Goal: Navigation & Orientation: Find specific page/section

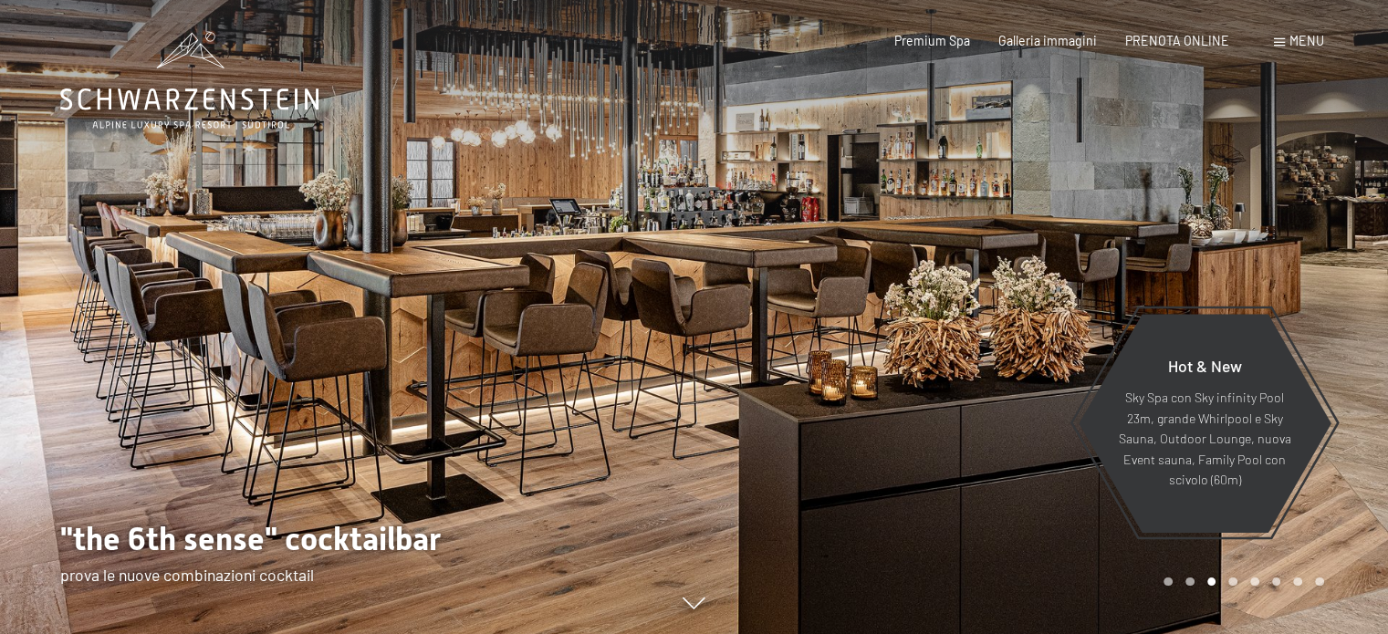
click at [754, 269] on div at bounding box center [1041, 317] width 694 height 634
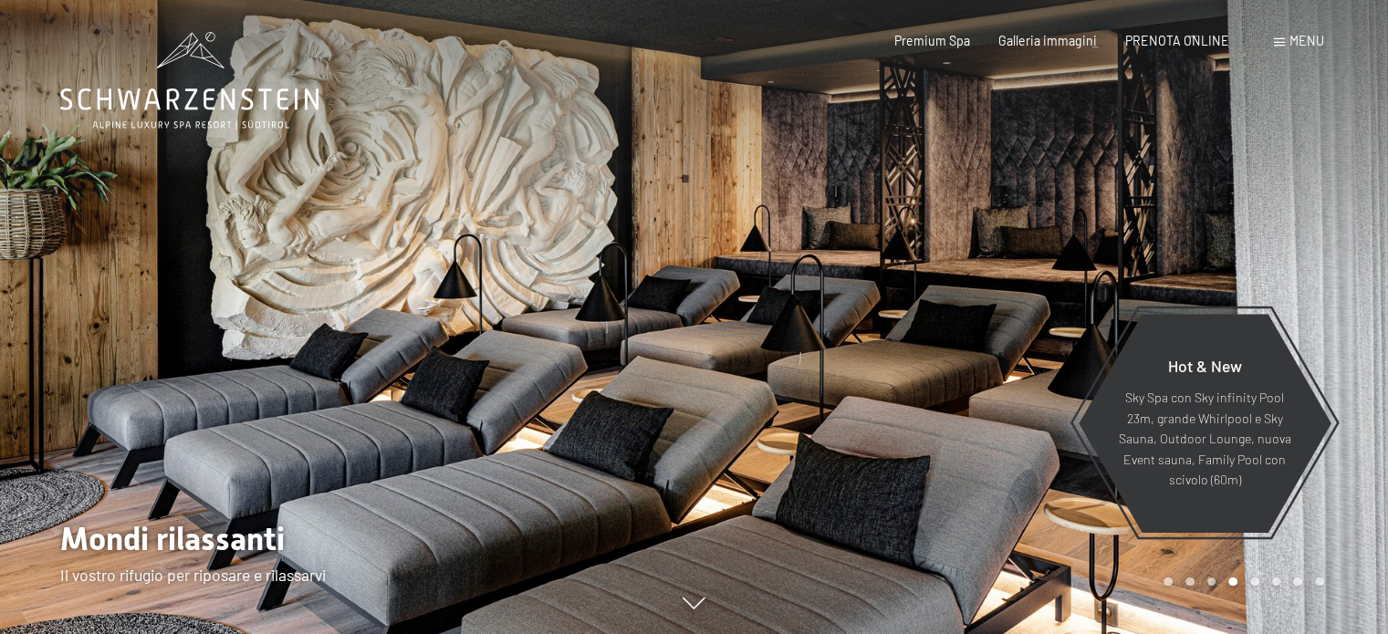
click at [876, 295] on div at bounding box center [1041, 317] width 694 height 634
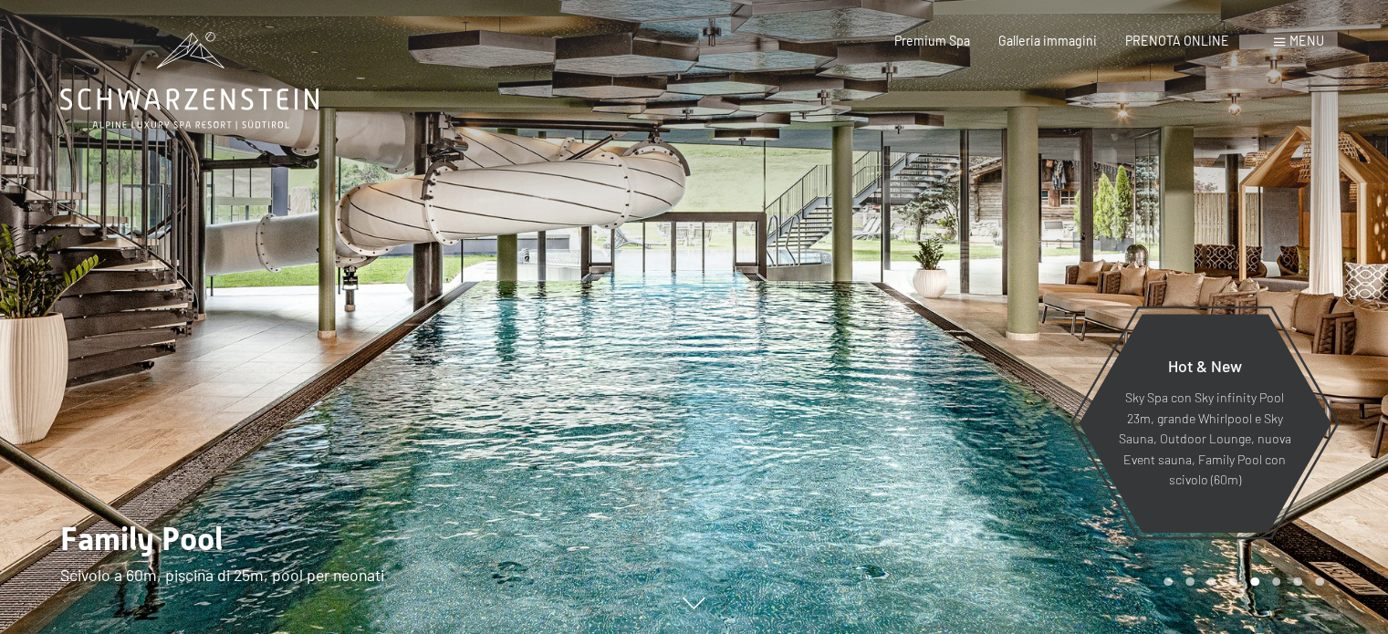
click at [876, 295] on div at bounding box center [1041, 317] width 694 height 634
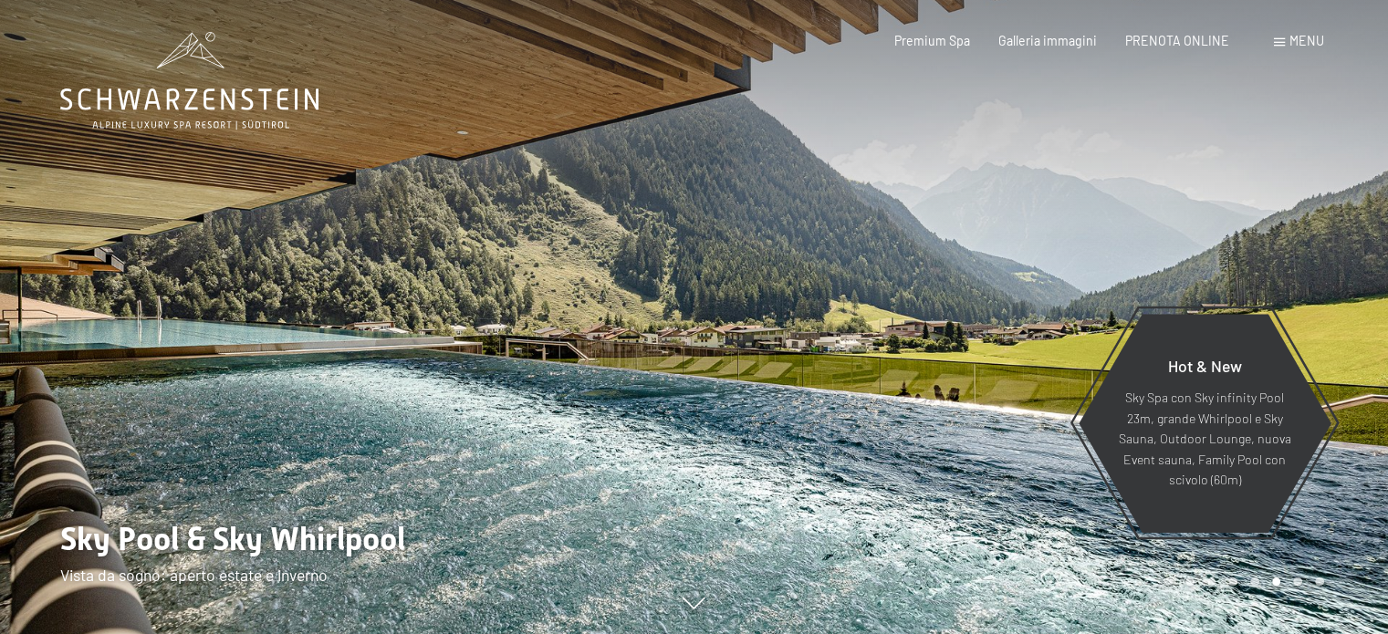
click at [876, 295] on div at bounding box center [1041, 317] width 694 height 634
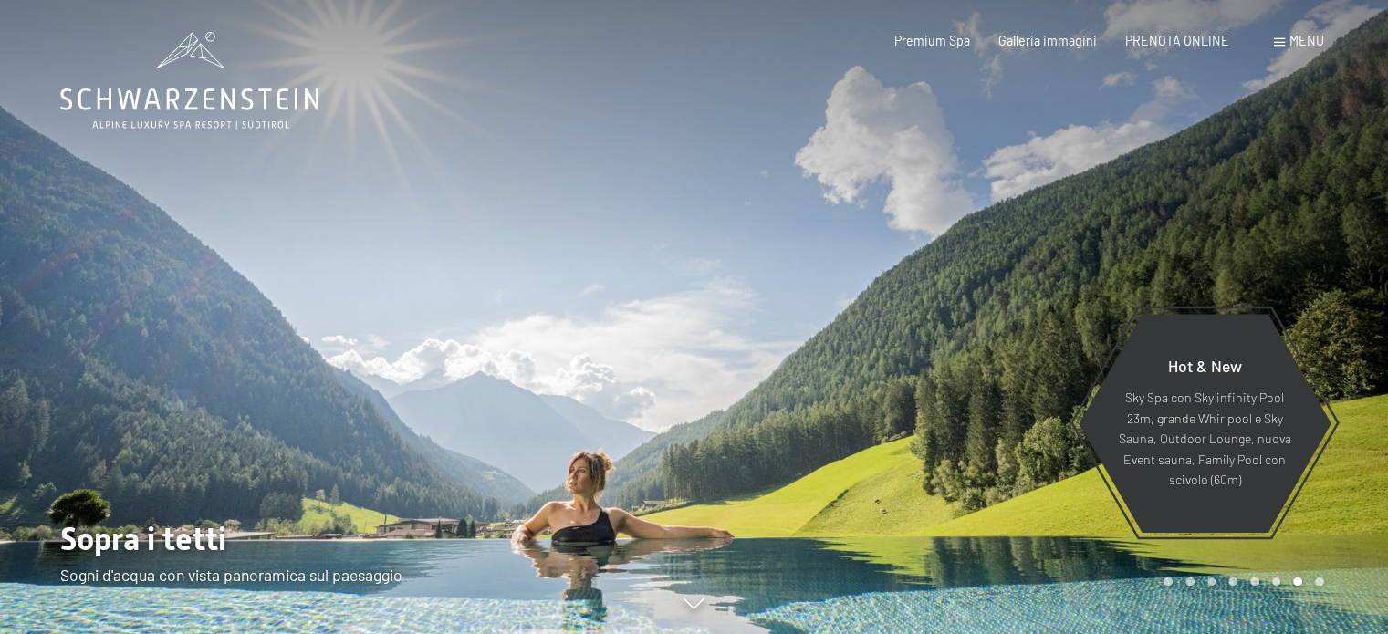
click at [876, 295] on div at bounding box center [1041, 317] width 694 height 634
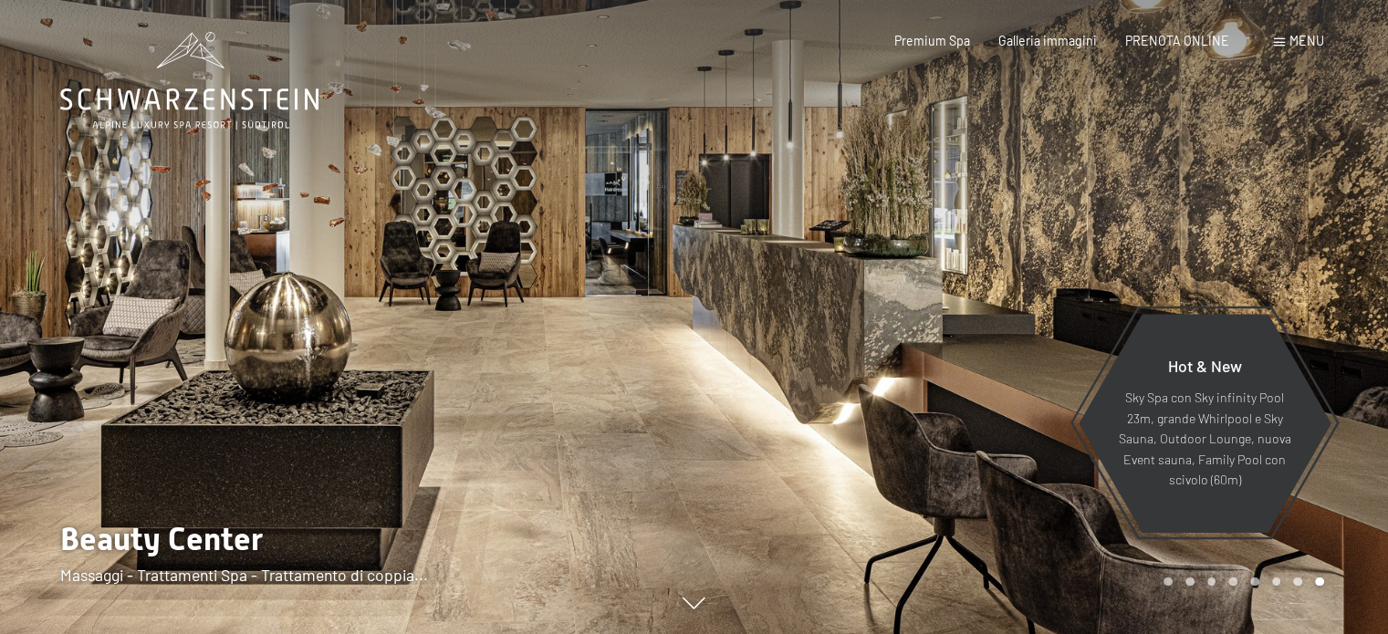
click at [876, 295] on div at bounding box center [1041, 317] width 694 height 634
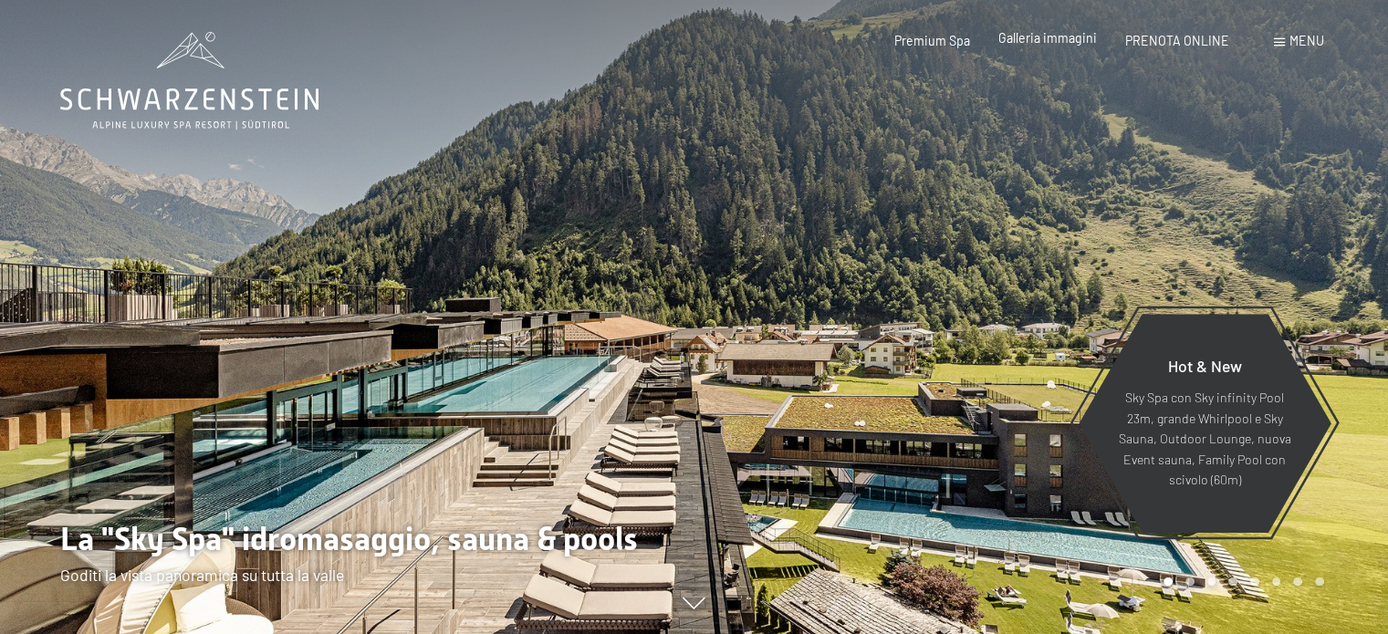
click at [1038, 38] on span "Galleria immagini" at bounding box center [1047, 38] width 99 height 16
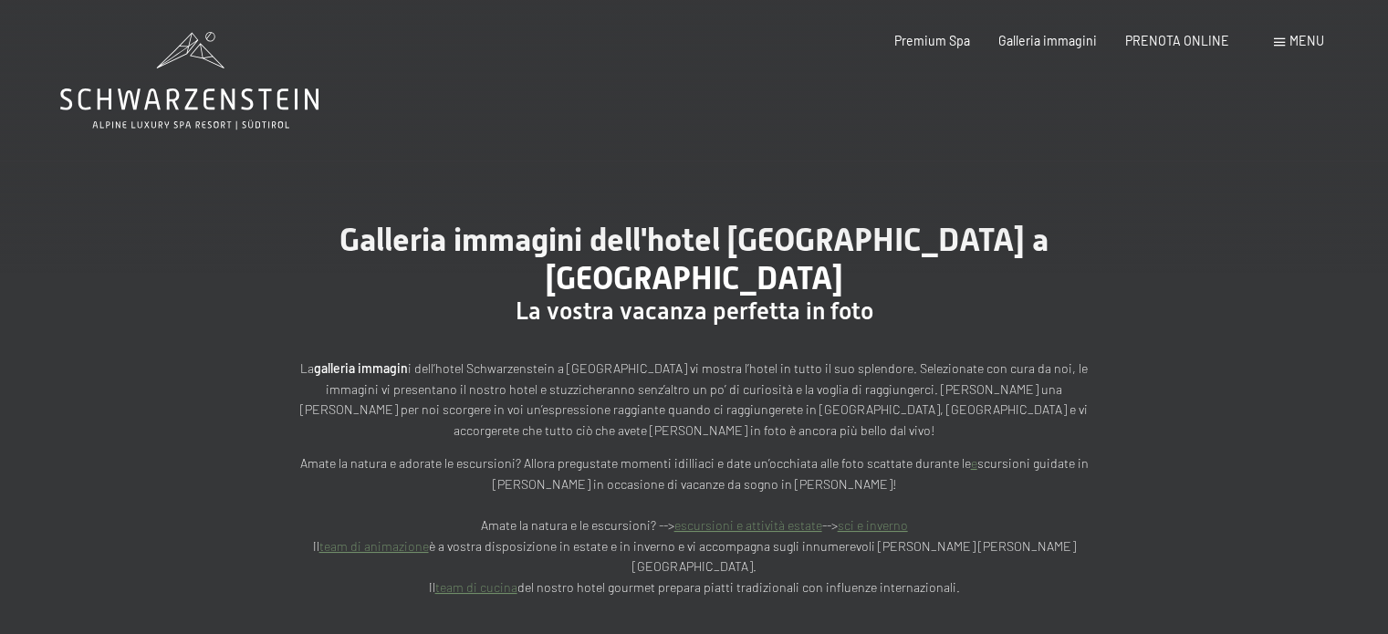
click at [1287, 38] on div "Menu" at bounding box center [1299, 41] width 50 height 18
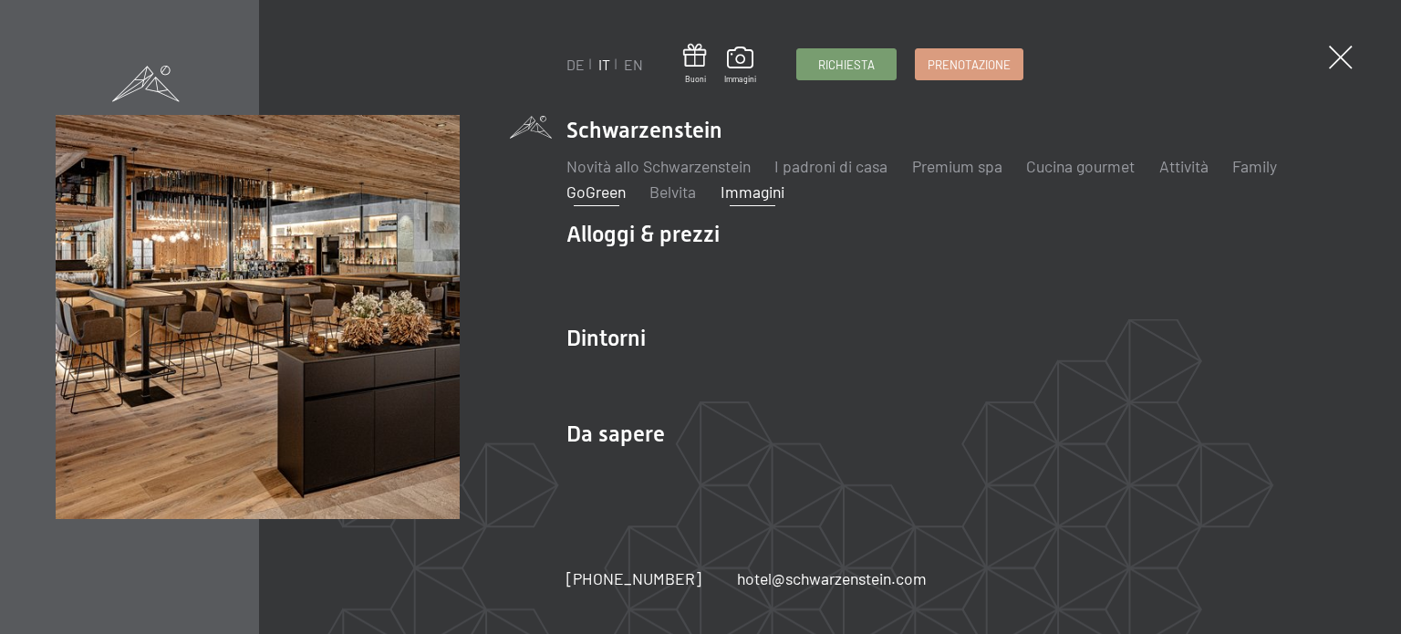
click at [600, 191] on link "GoGreen" at bounding box center [596, 192] width 59 height 20
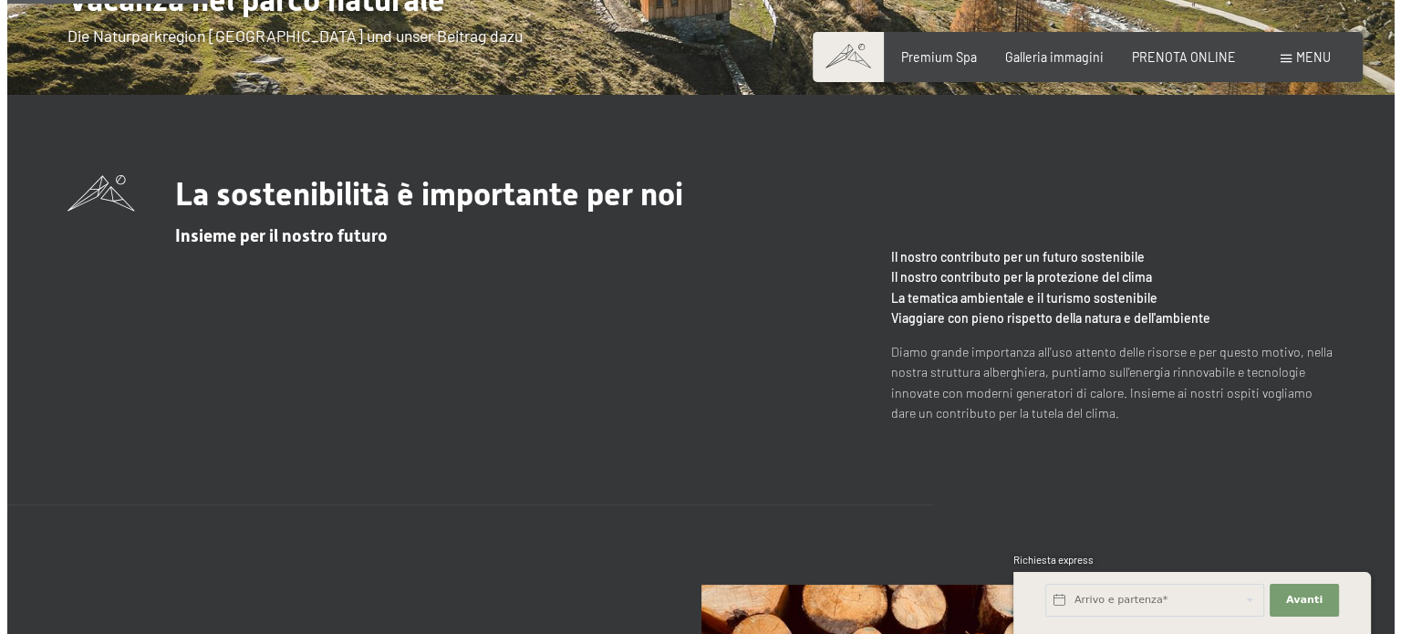
scroll to position [365, 0]
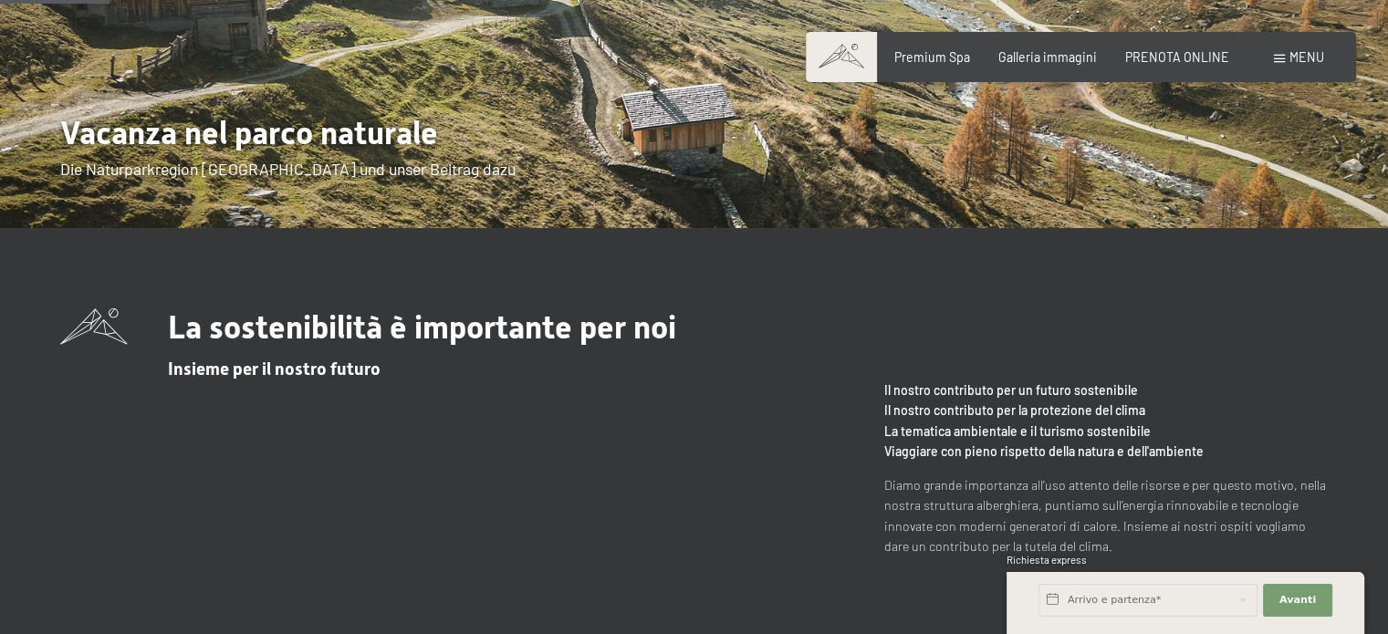
click at [1293, 58] on span "Menu" at bounding box center [1306, 57] width 35 height 16
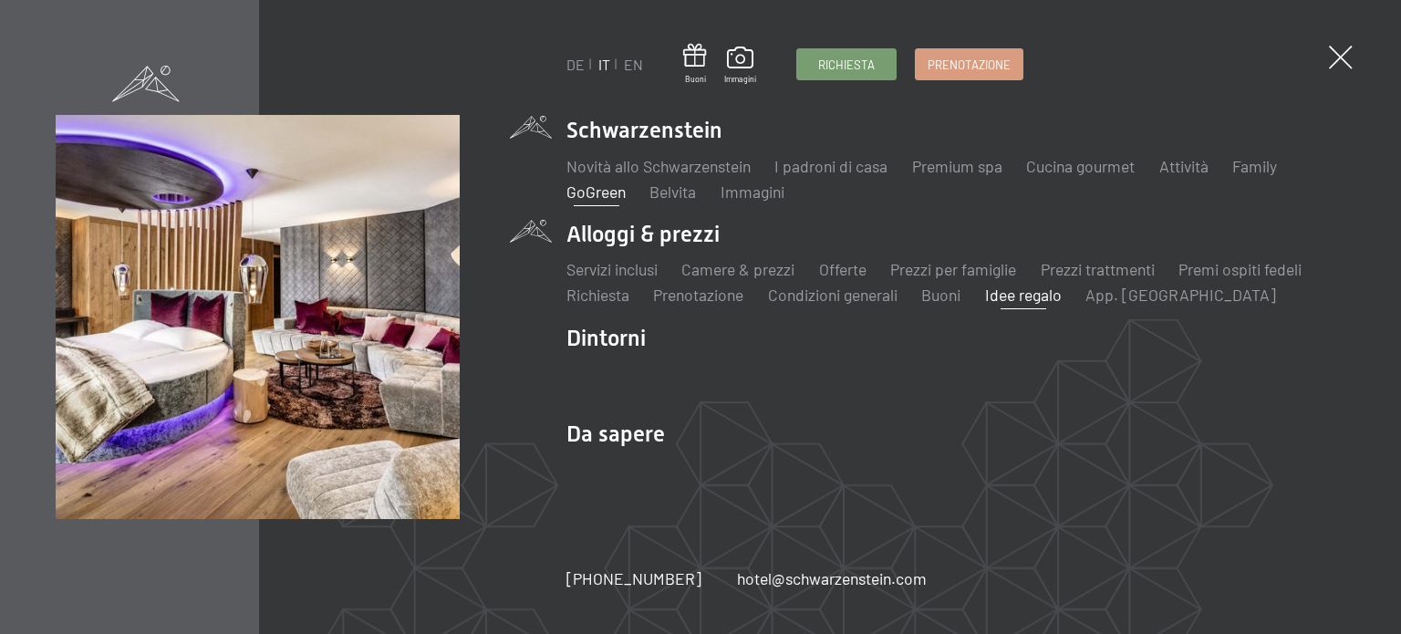
click at [1029, 296] on link "Idee regalo" at bounding box center [1023, 295] width 77 height 20
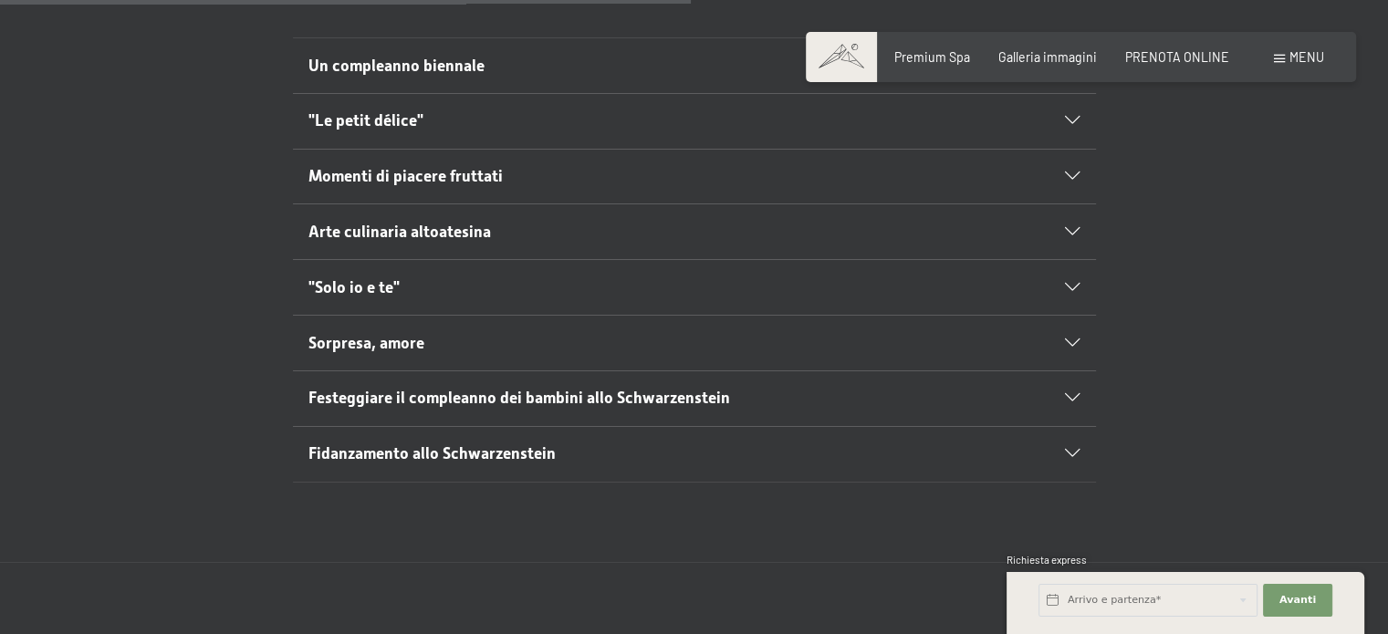
scroll to position [876, 0]
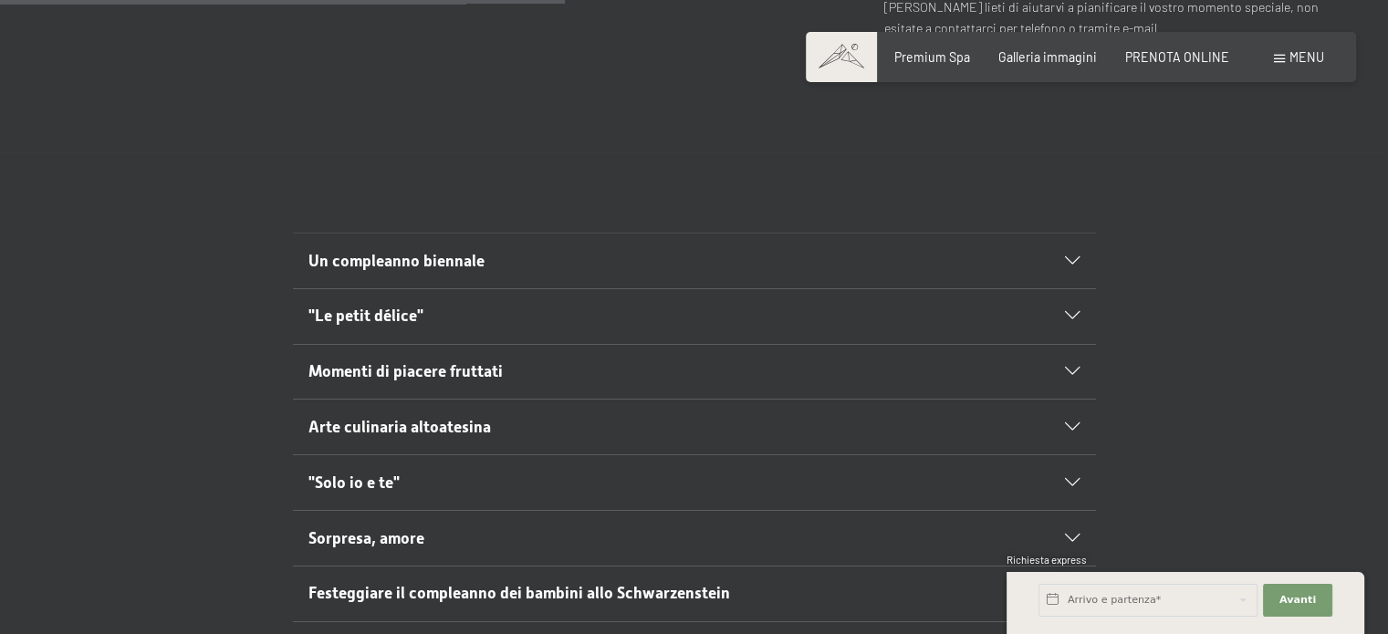
click at [1069, 255] on div "Un compleanno biennale" at bounding box center [693, 261] width 771 height 55
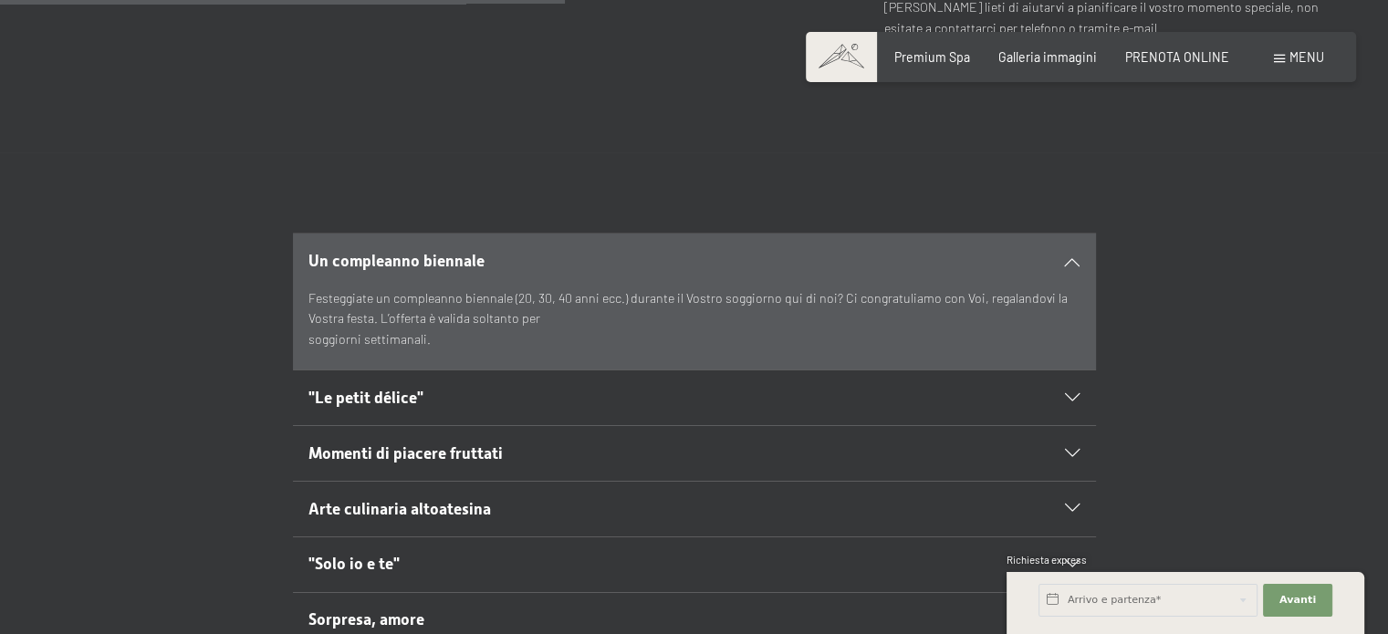
click at [1076, 404] on div ""Le petit délice"" at bounding box center [693, 397] width 771 height 55
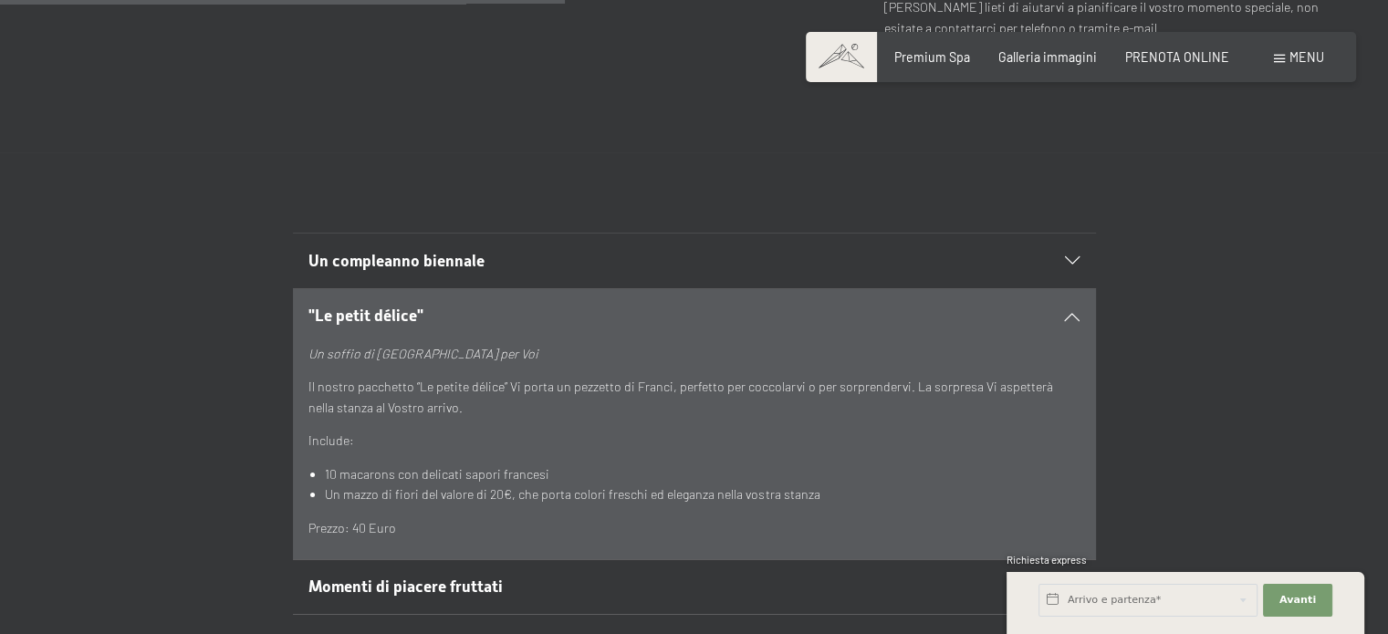
click at [1067, 305] on div ""Le petit délice"" at bounding box center [693, 316] width 771 height 55
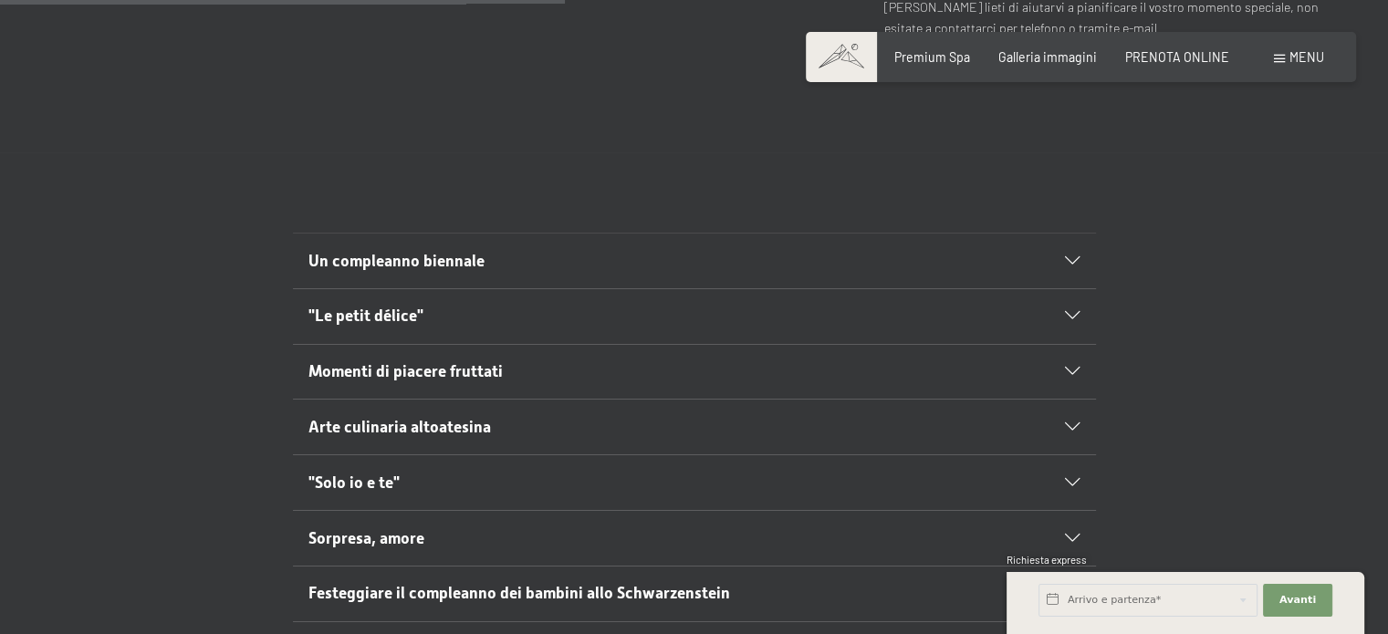
click at [1074, 262] on icon at bounding box center [1072, 261] width 15 height 8
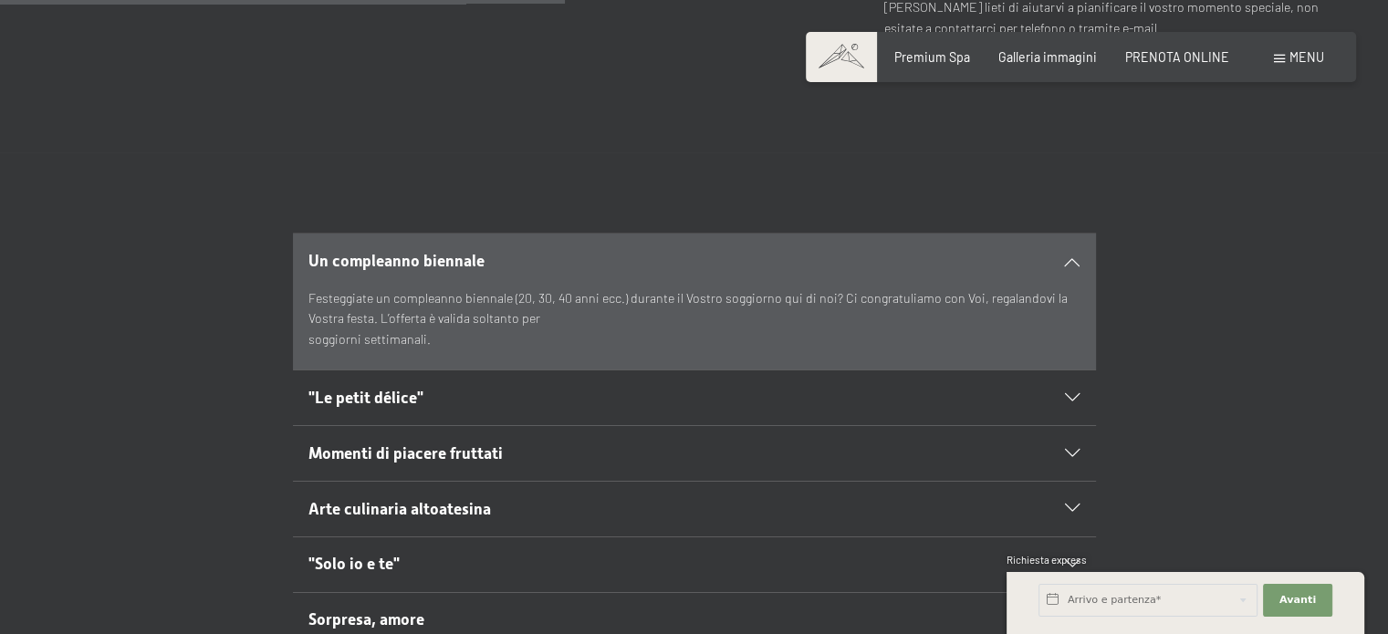
click at [1074, 262] on icon at bounding box center [1072, 261] width 15 height 8
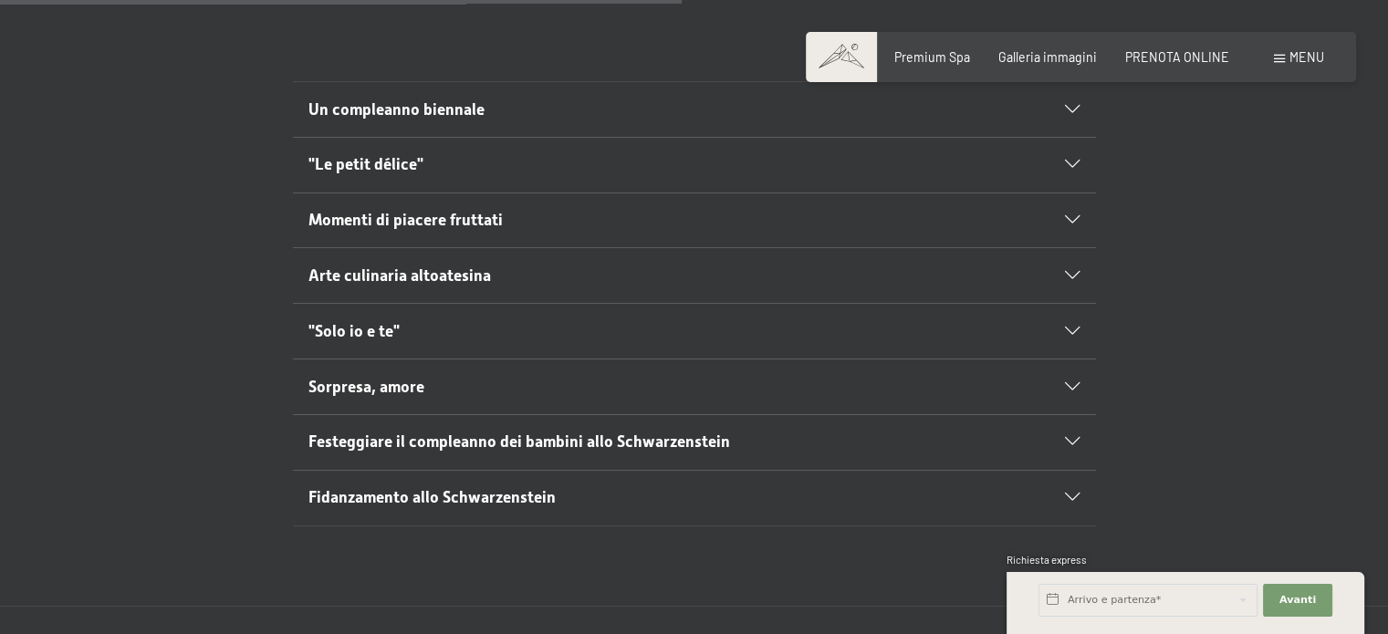
scroll to position [1058, 0]
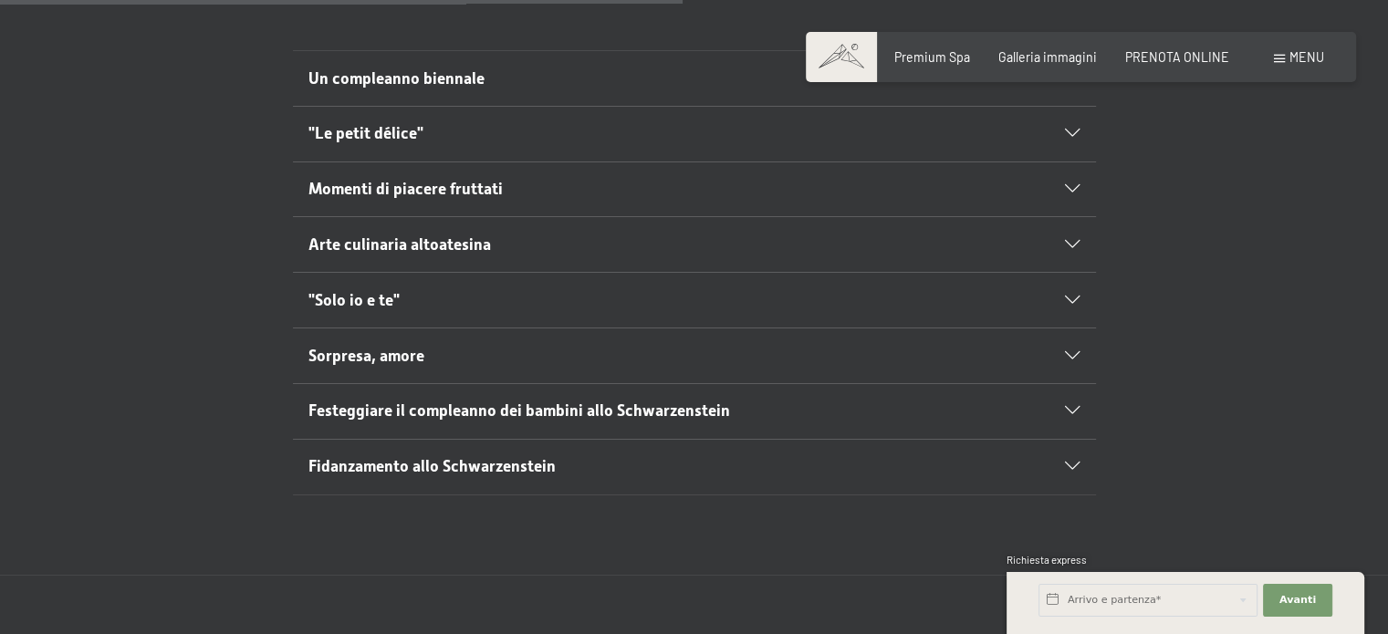
click at [1070, 407] on icon at bounding box center [1072, 411] width 15 height 8
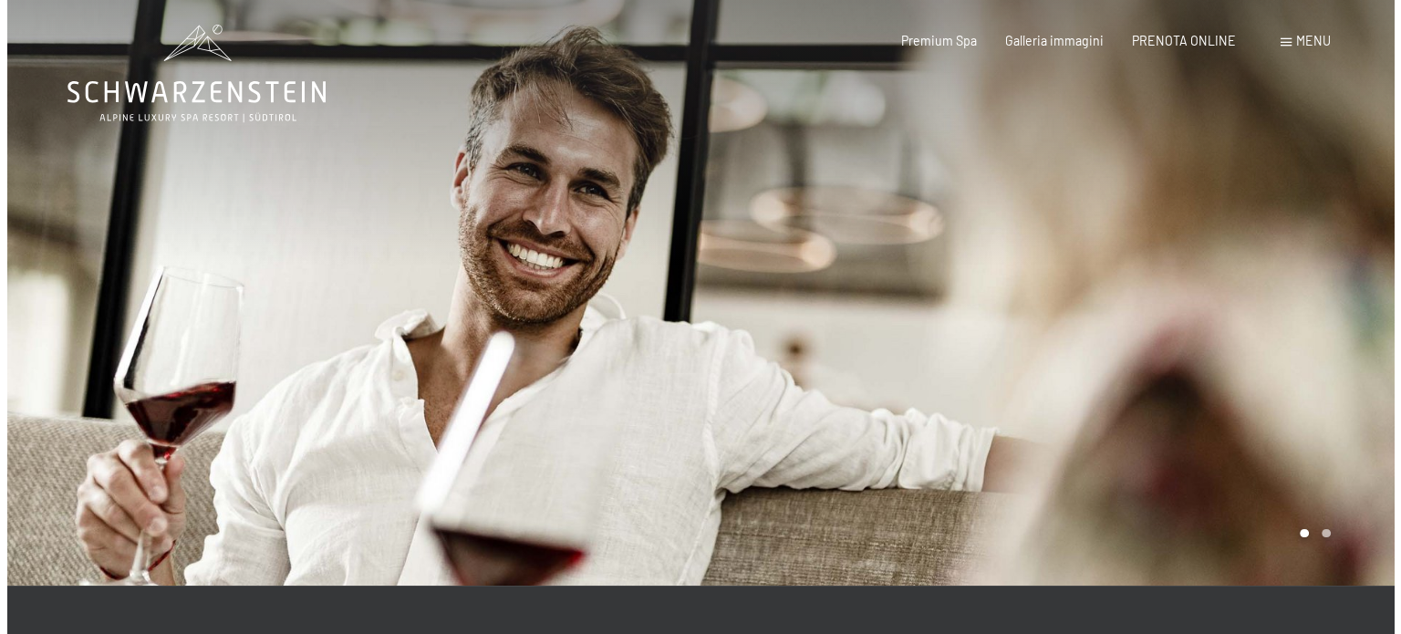
scroll to position [0, 0]
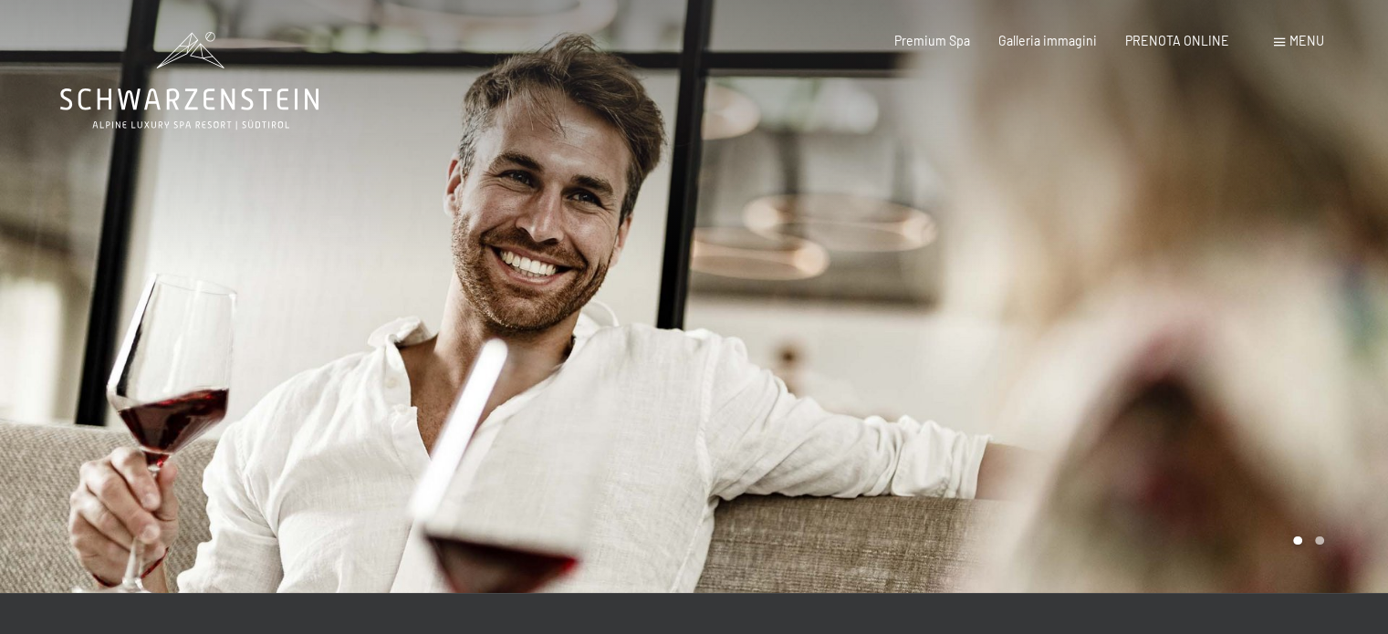
click at [1292, 40] on span "Menu" at bounding box center [1306, 41] width 35 height 16
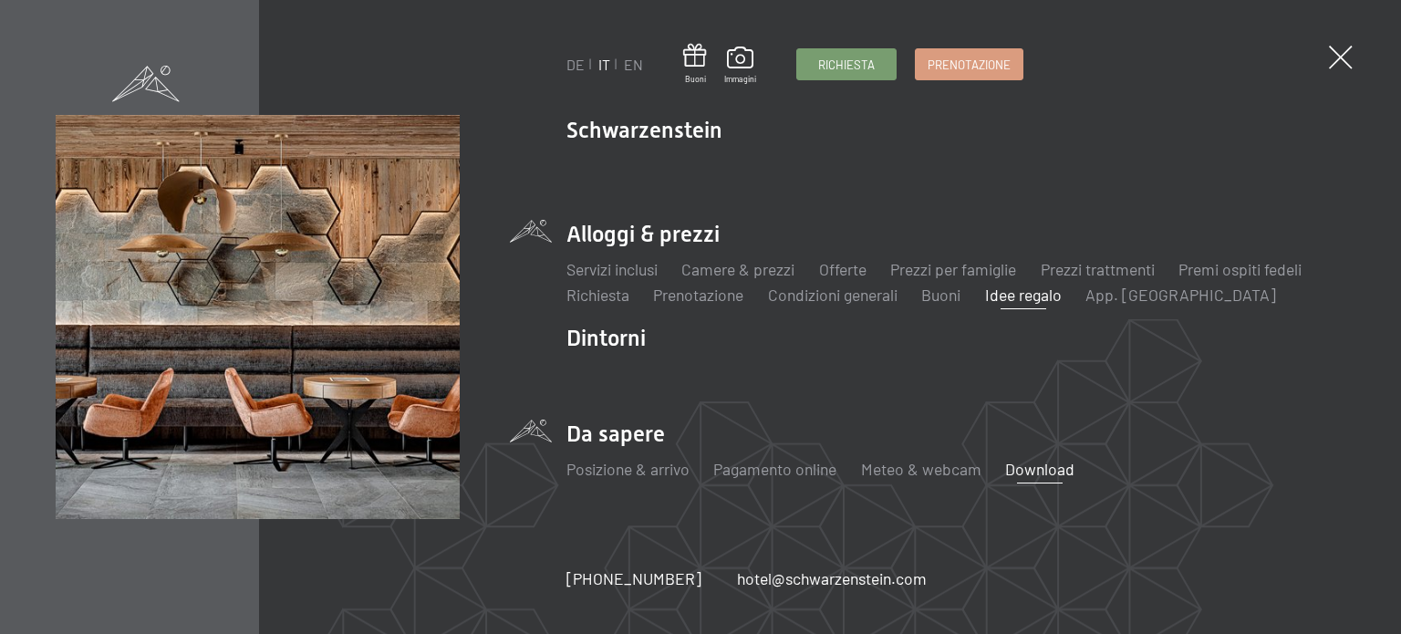
click at [1024, 468] on link "Download" at bounding box center [1039, 469] width 69 height 20
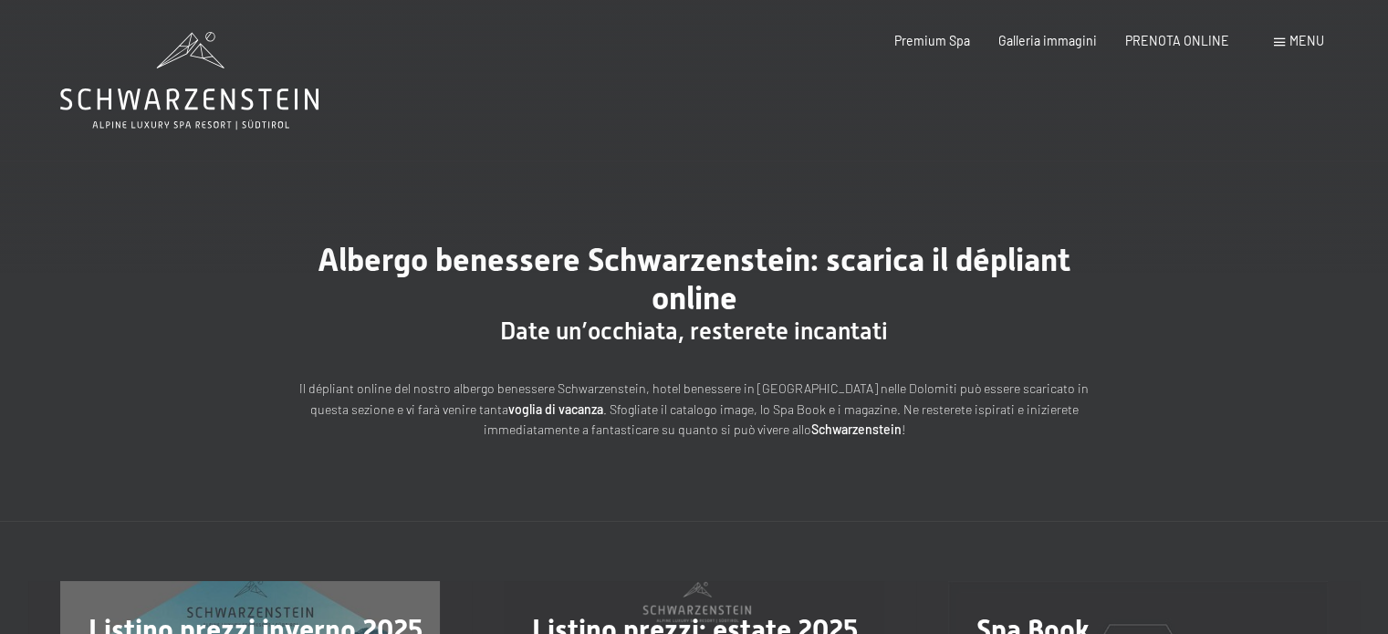
click at [1274, 37] on div "Menu" at bounding box center [1299, 41] width 50 height 18
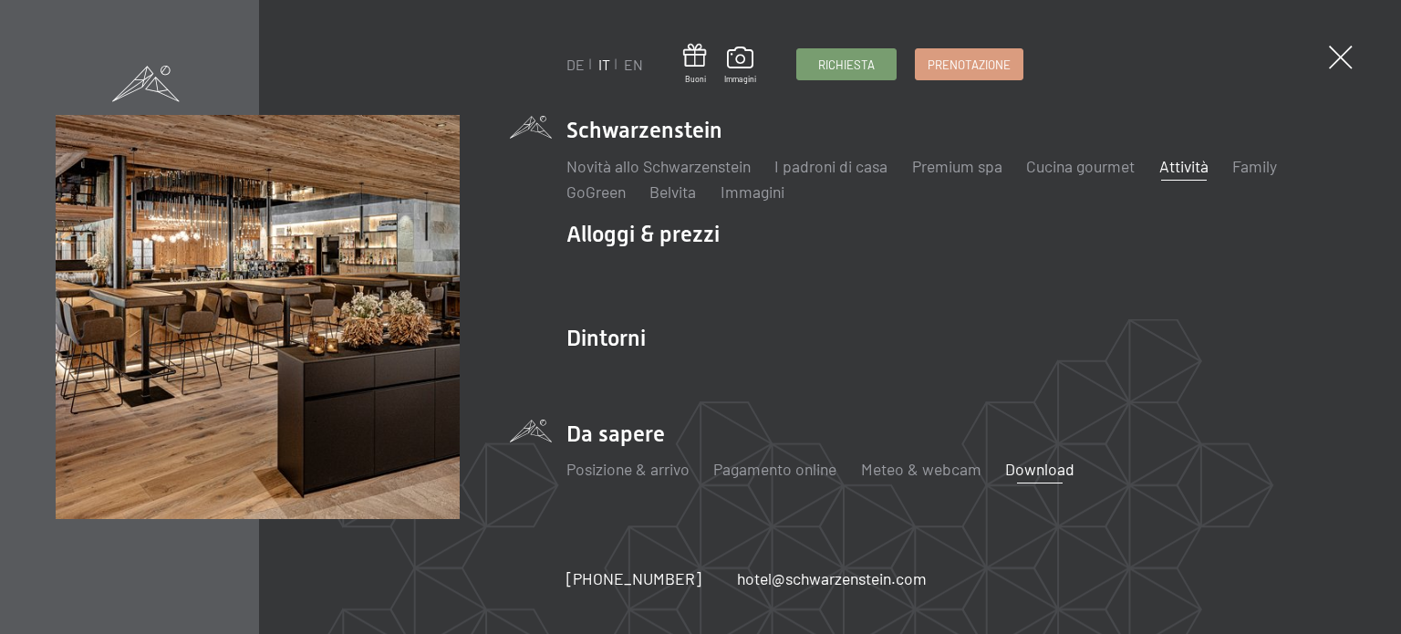
click at [1201, 168] on link "Attività" at bounding box center [1184, 166] width 49 height 20
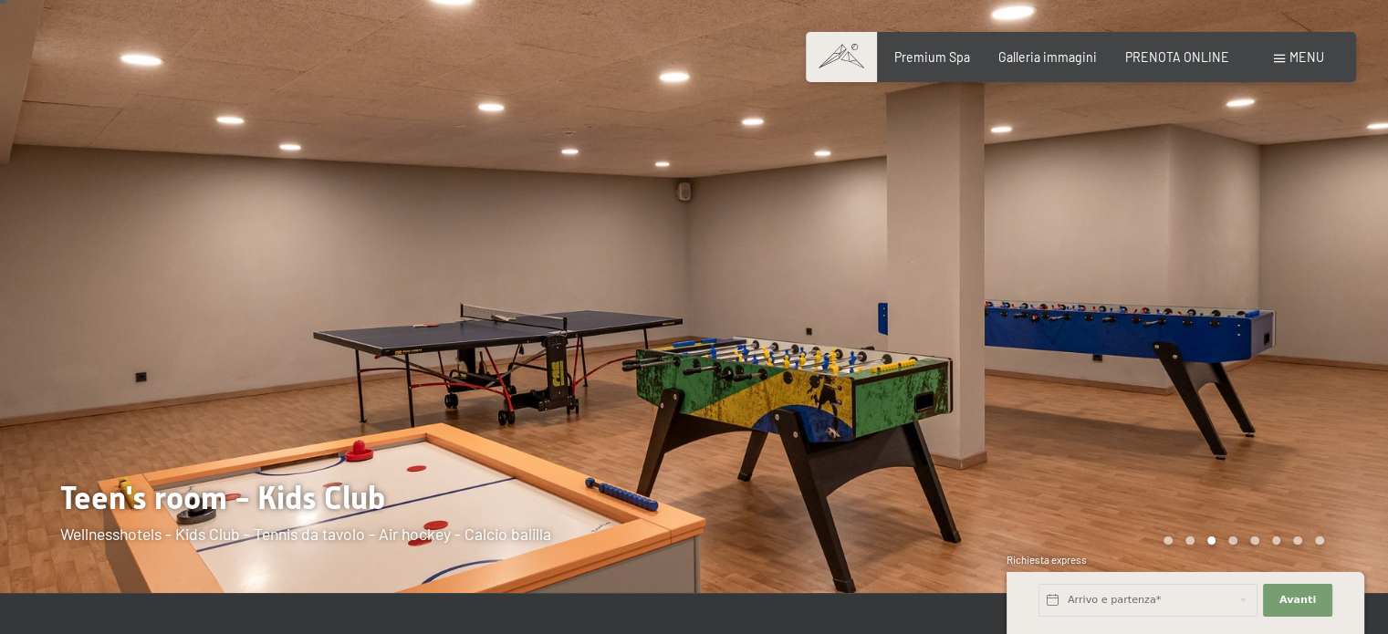
scroll to position [91, 0]
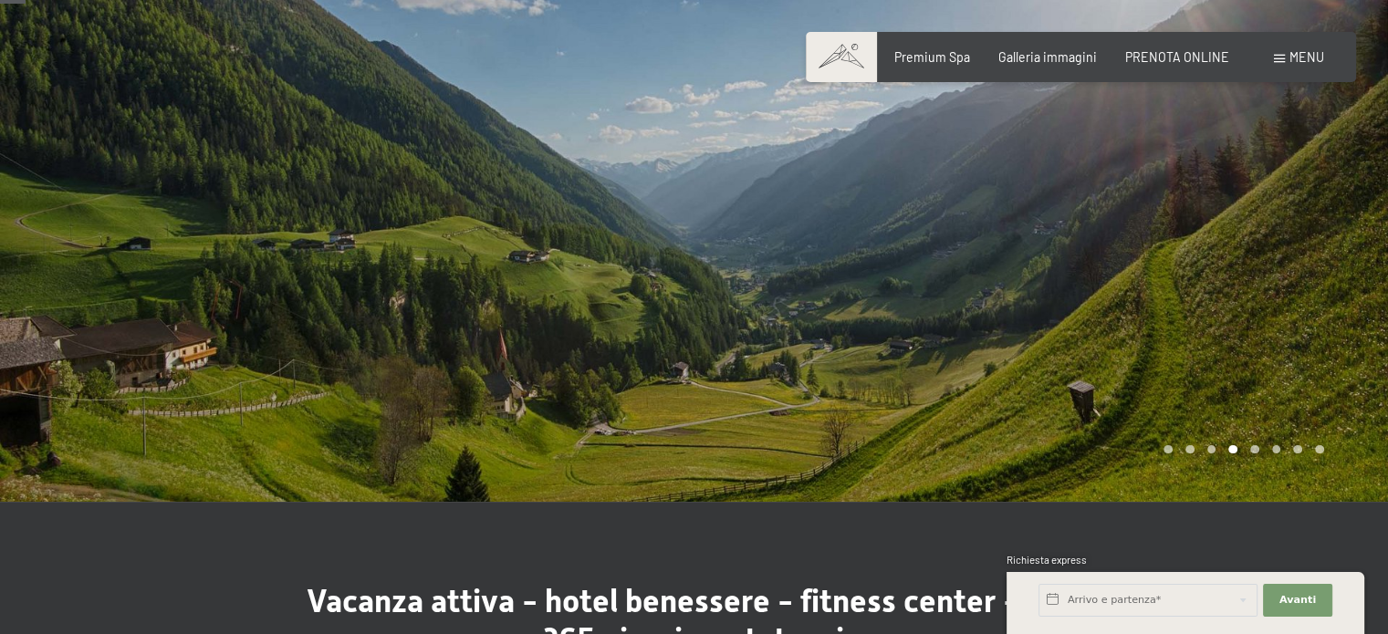
click at [1160, 313] on div at bounding box center [1041, 205] width 694 height 593
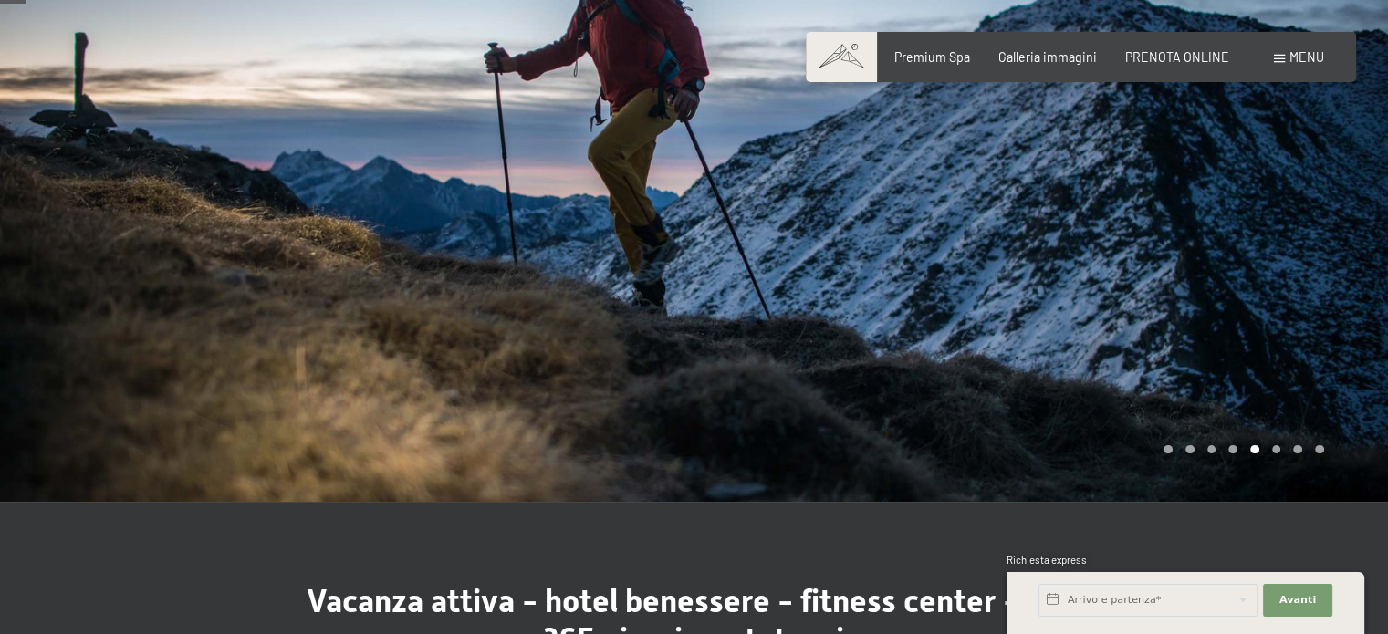
click at [1160, 313] on div at bounding box center [1041, 205] width 694 height 593
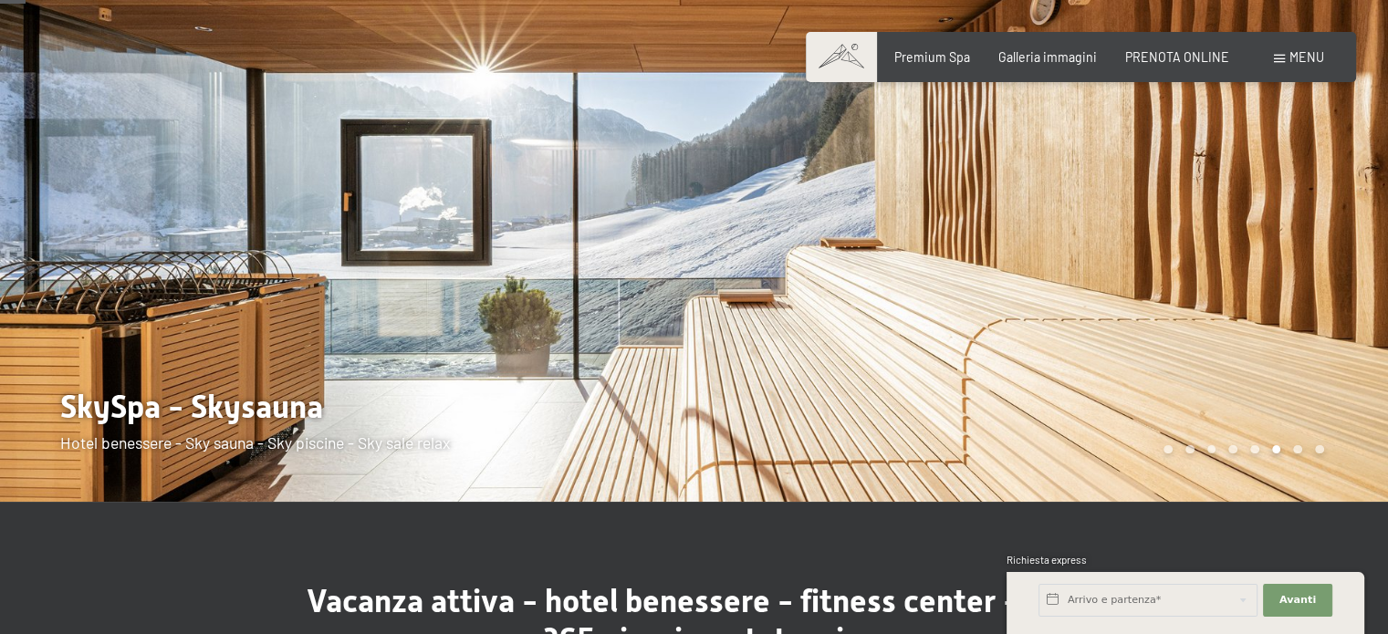
click at [1160, 312] on div at bounding box center [1041, 205] width 694 height 593
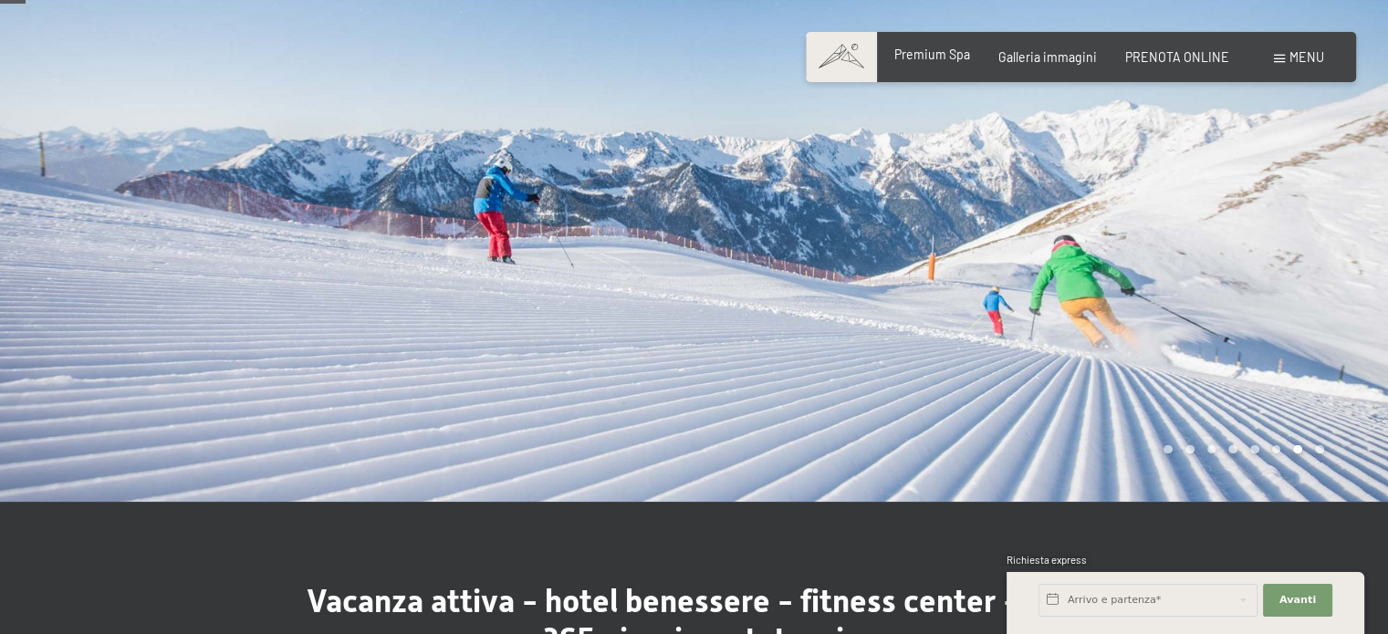
click at [950, 58] on span "Premium Spa" at bounding box center [932, 55] width 76 height 16
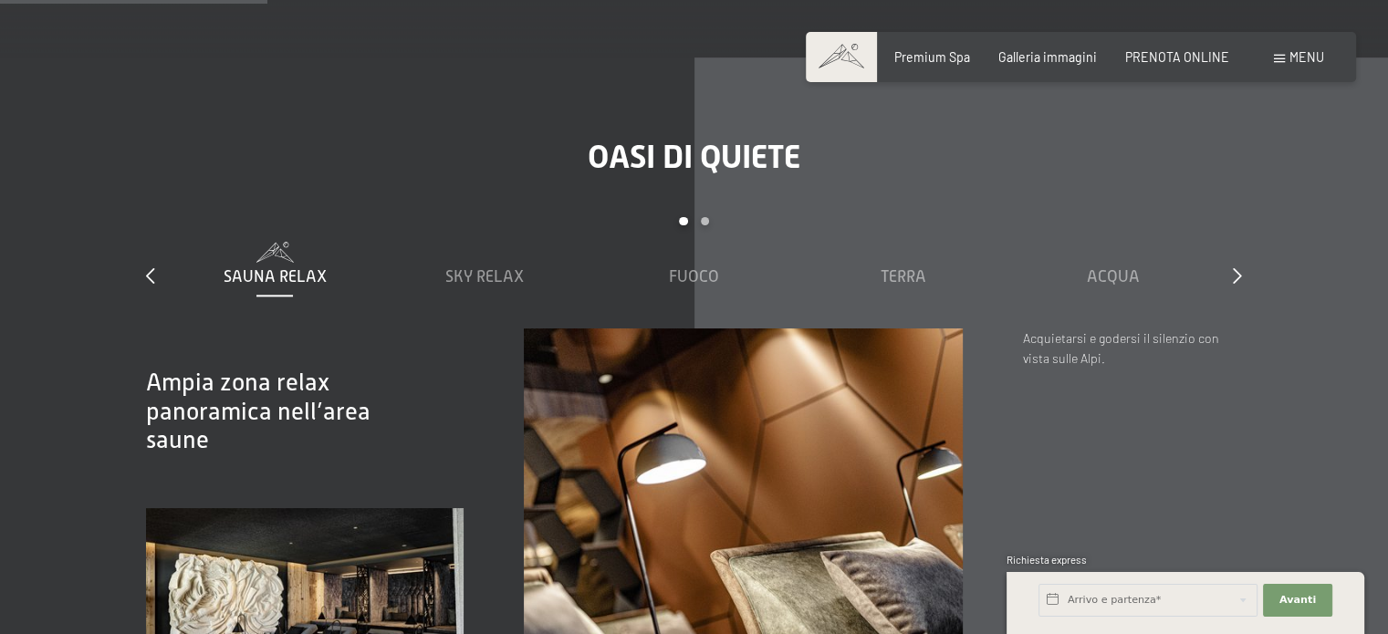
scroll to position [2281, 0]
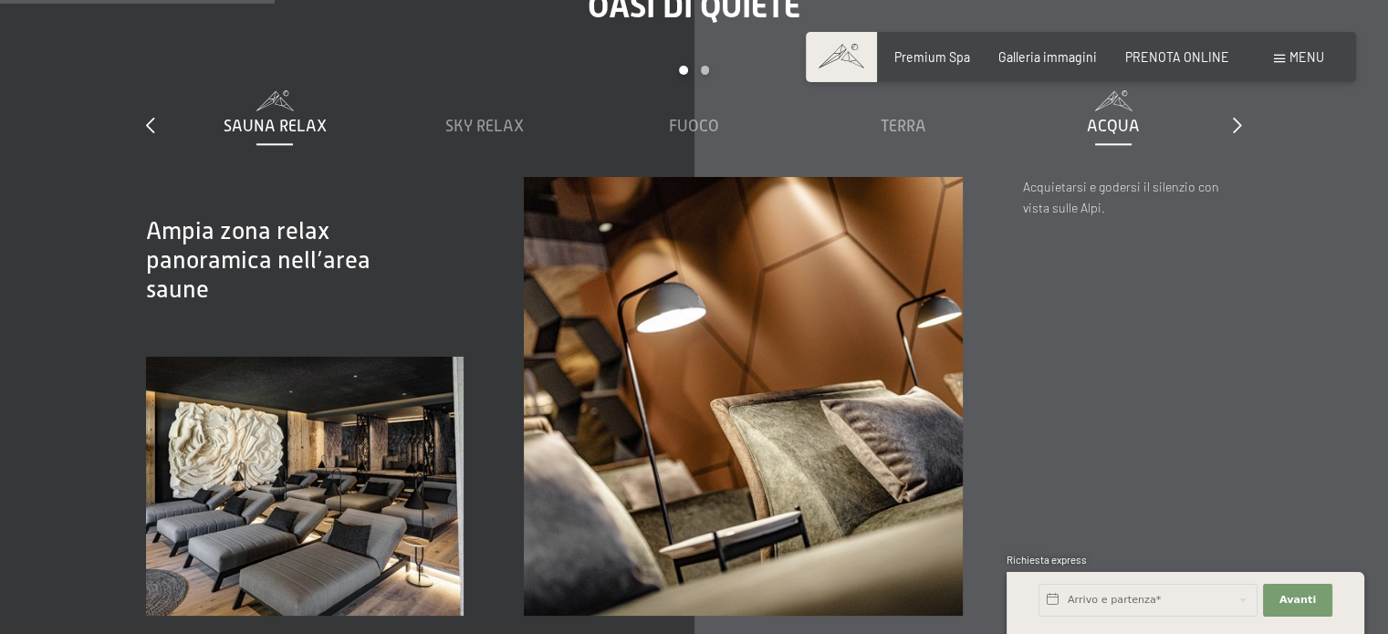
click at [1113, 127] on span "Acqua" at bounding box center [1113, 126] width 53 height 18
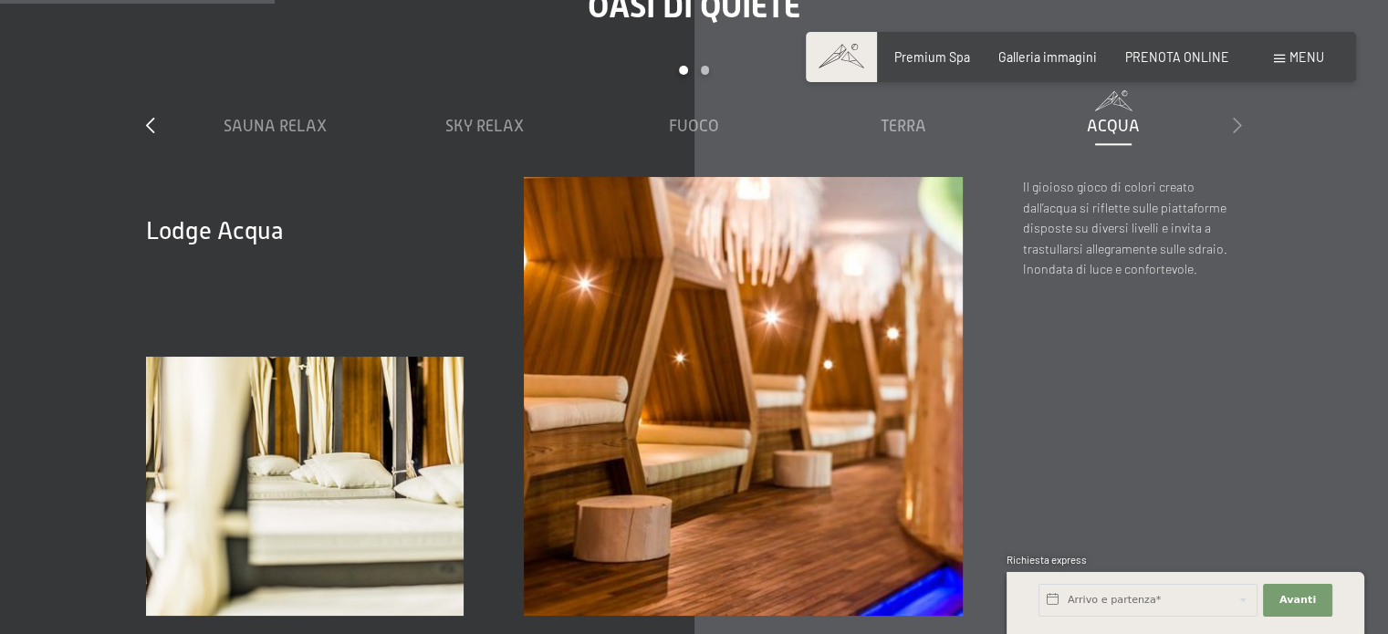
click at [1232, 127] on icon at bounding box center [1236, 125] width 9 height 16
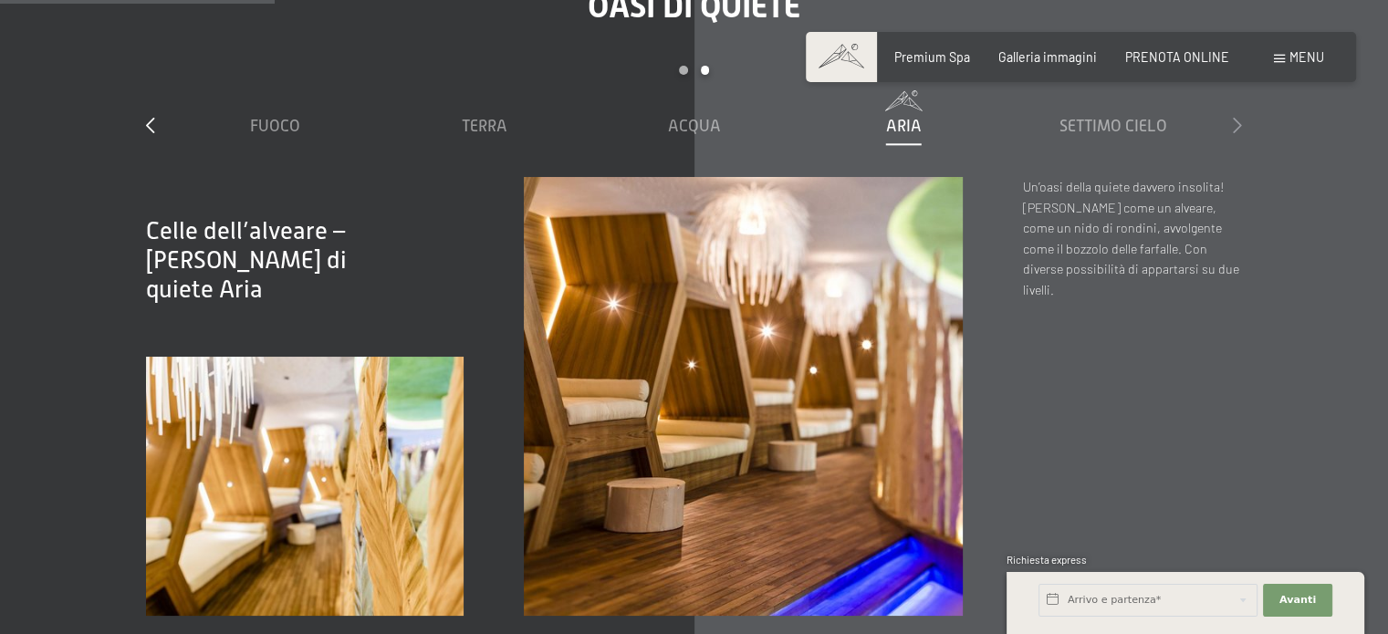
click at [1232, 127] on icon at bounding box center [1236, 125] width 9 height 16
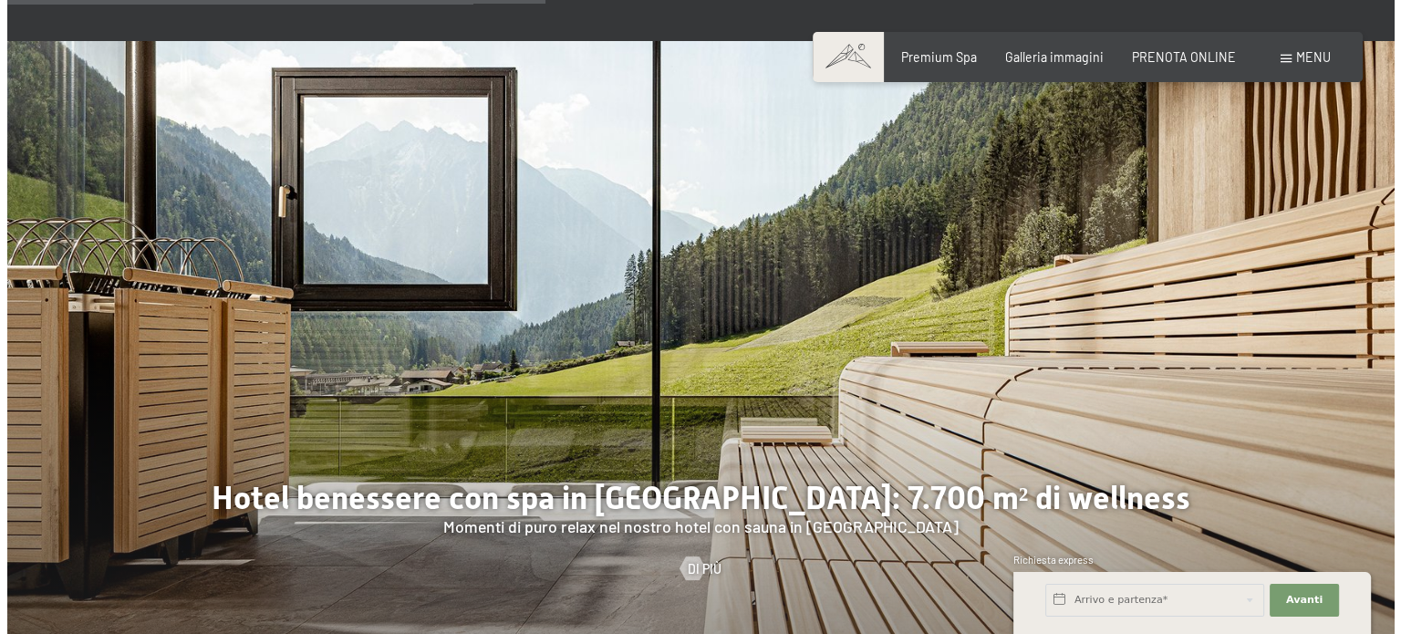
scroll to position [4105, 0]
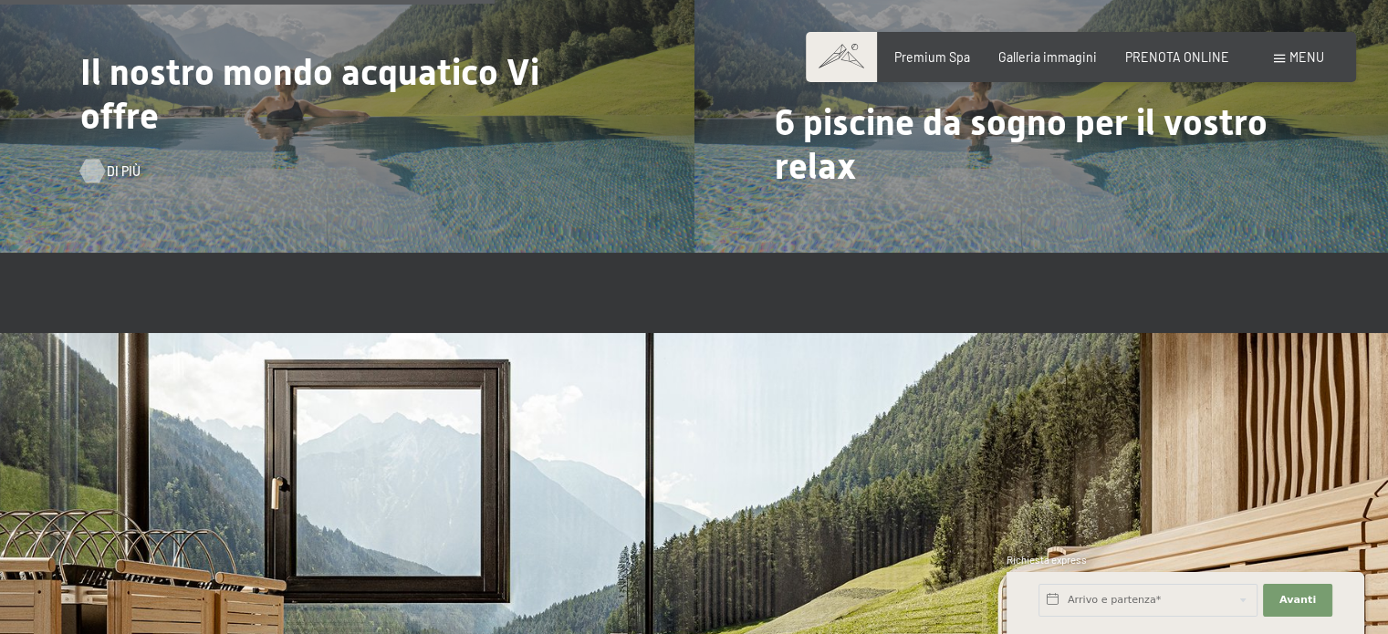
click at [107, 169] on span "Di più" at bounding box center [124, 171] width 34 height 18
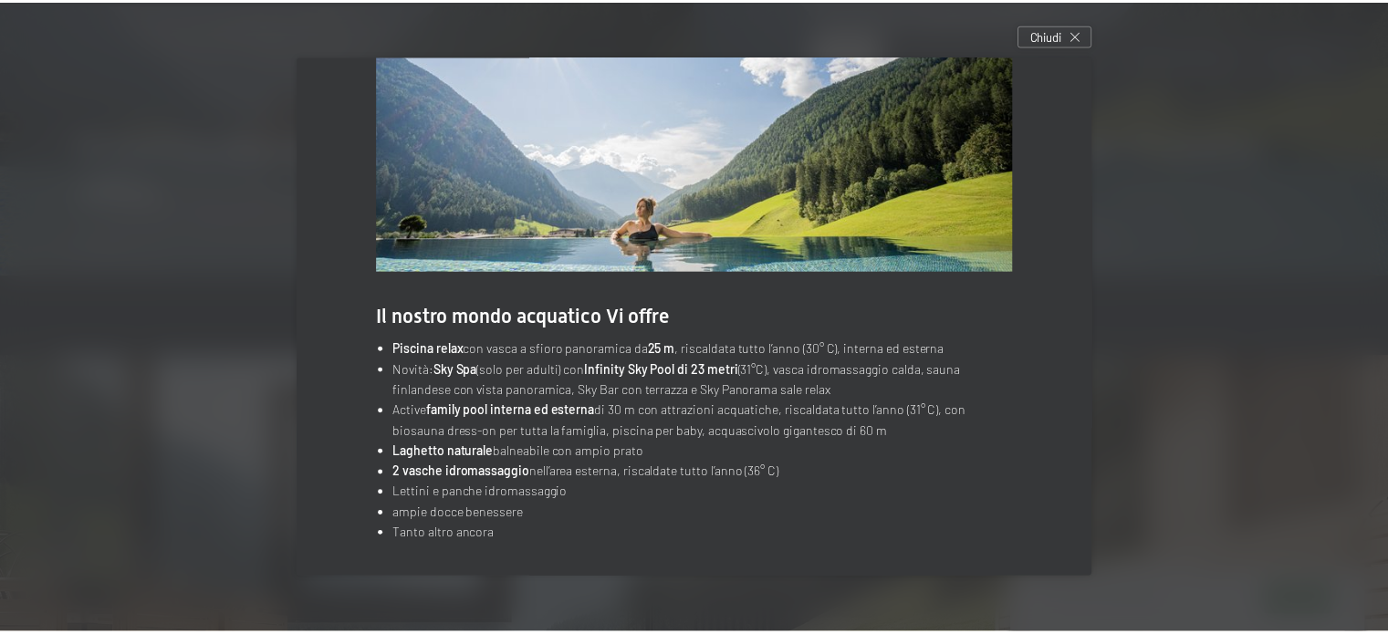
scroll to position [98, 0]
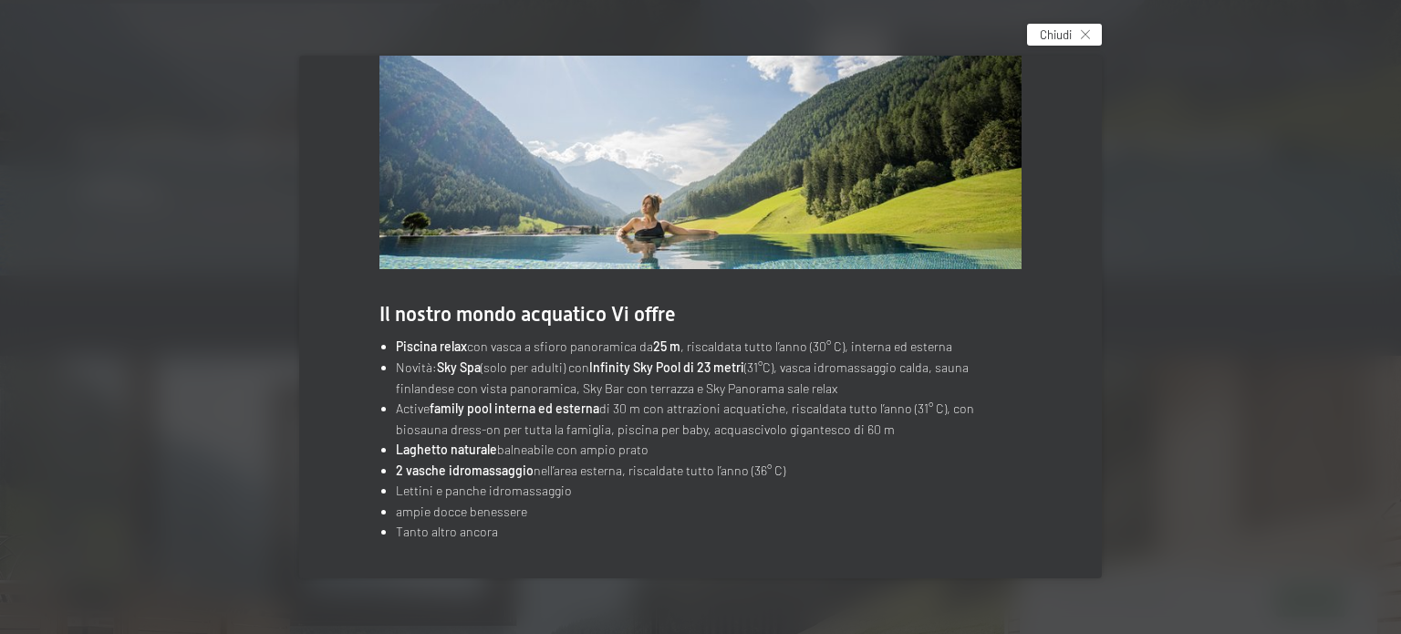
click at [1067, 29] on span "Chiudi" at bounding box center [1056, 34] width 32 height 16
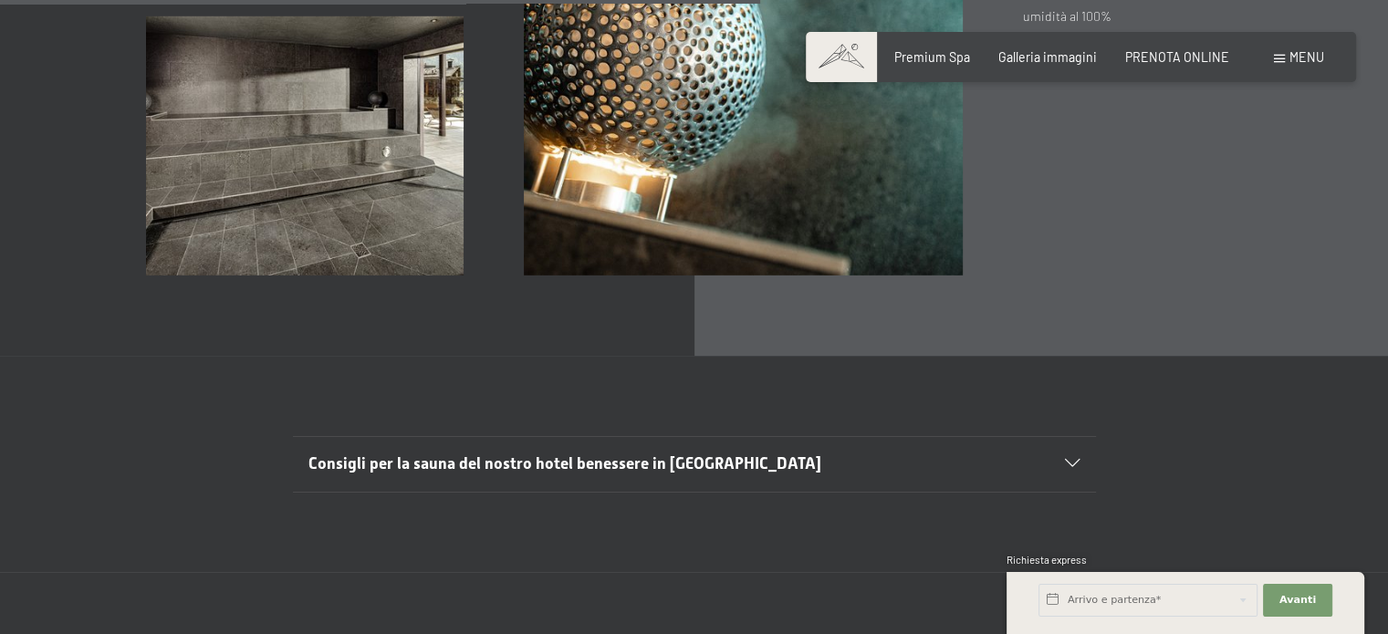
scroll to position [5747, 0]
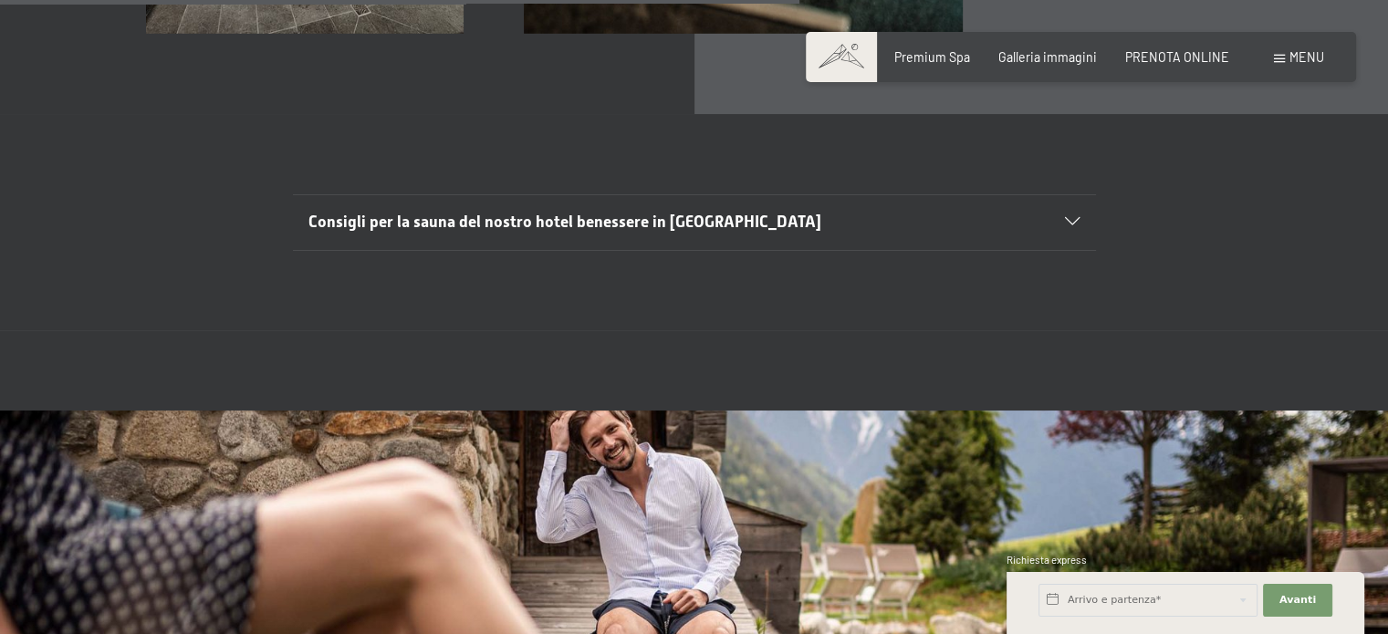
click at [1065, 222] on icon at bounding box center [1072, 222] width 15 height 8
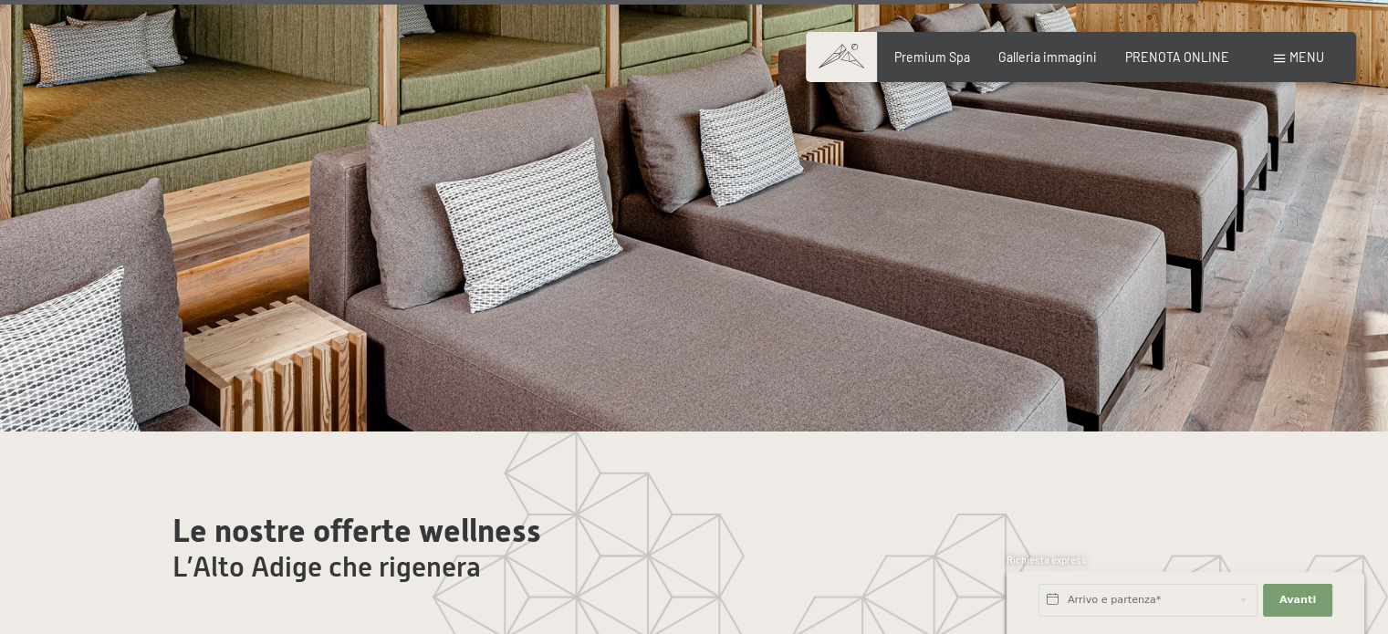
scroll to position [8758, 0]
